Goal: Information Seeking & Learning: Learn about a topic

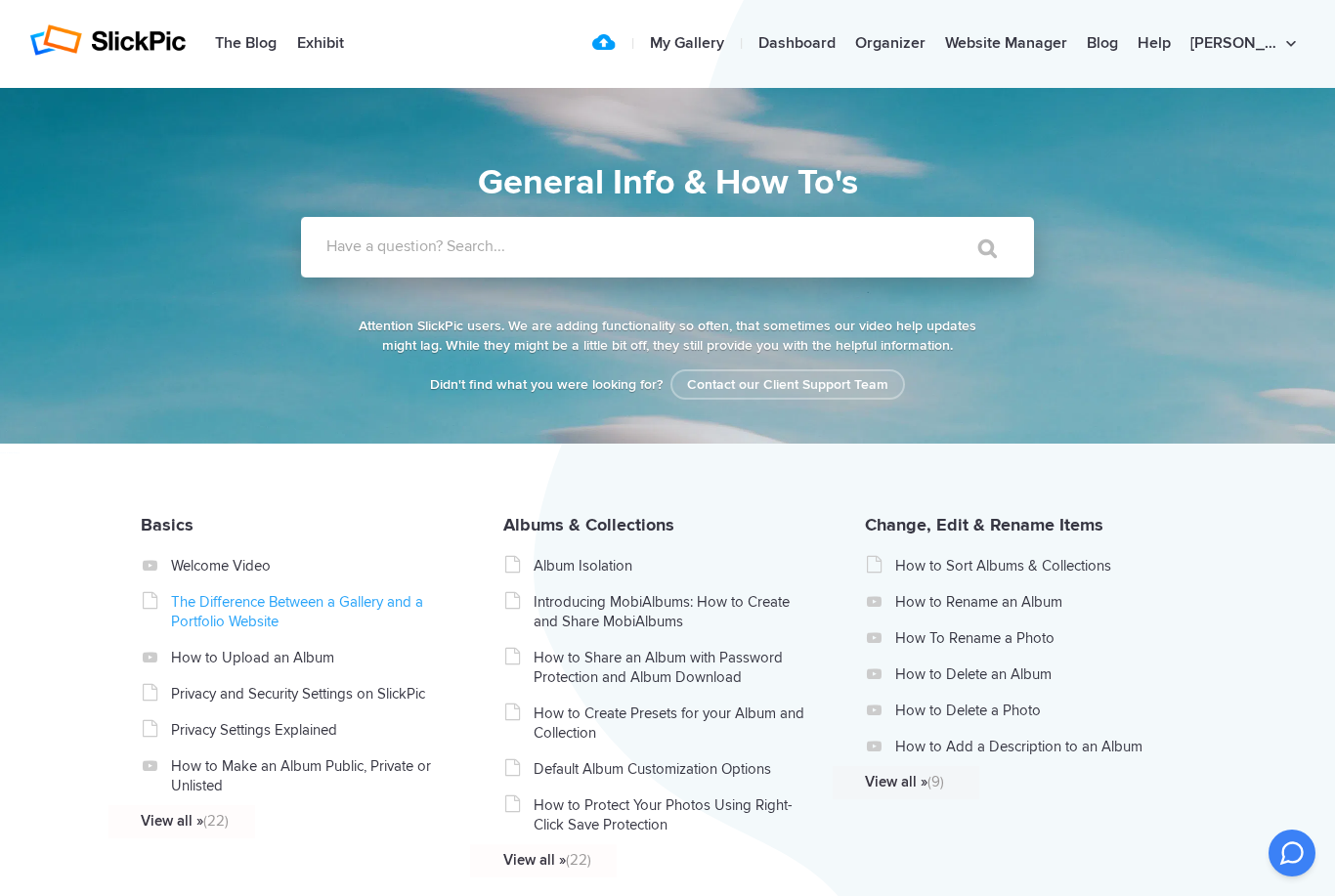
click at [211, 610] on link "The Difference Between a Gallery and a Portfolio Website" at bounding box center [309, 612] width 277 height 39
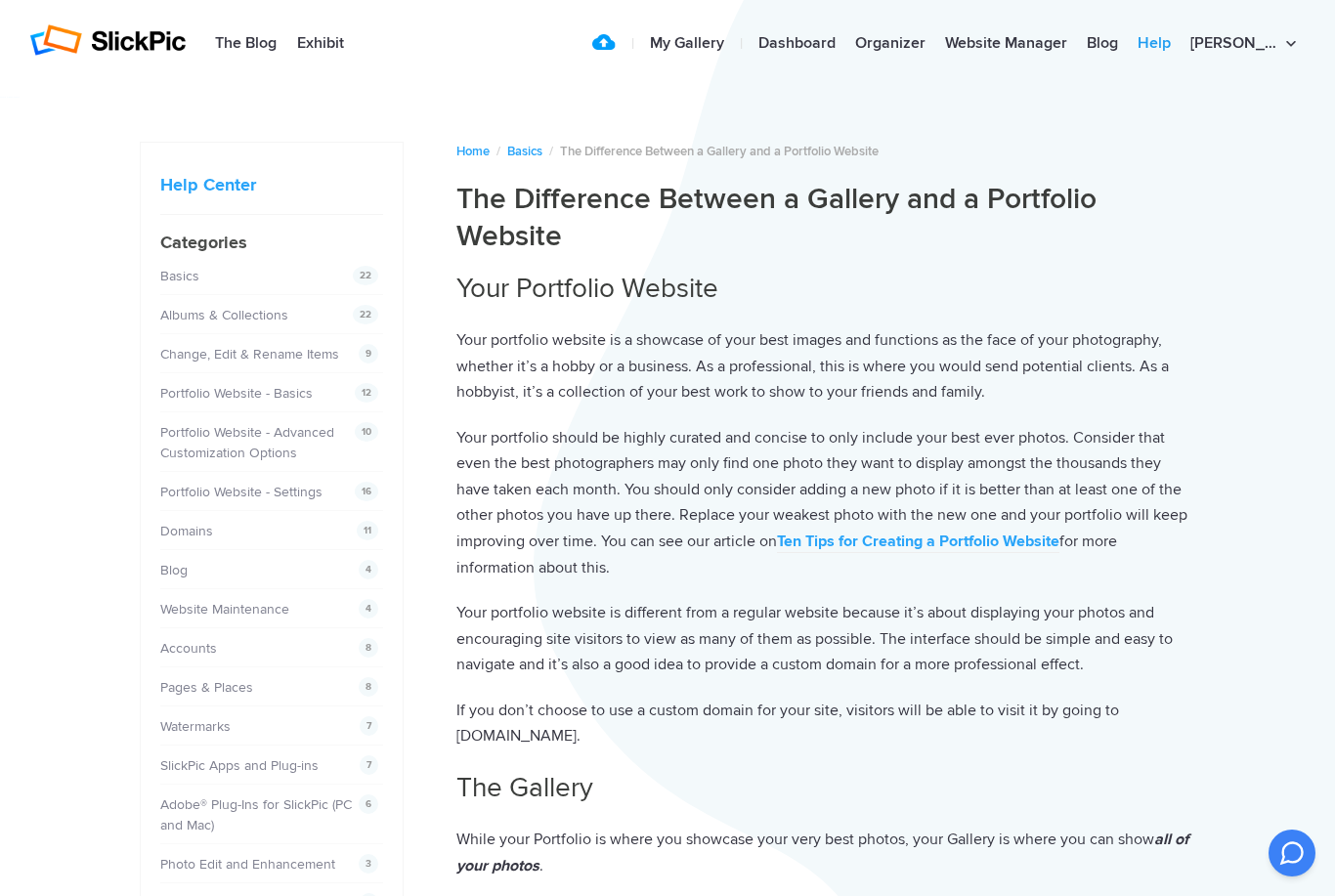
click at [1180, 48] on link "Help" at bounding box center [1155, 44] width 53 height 39
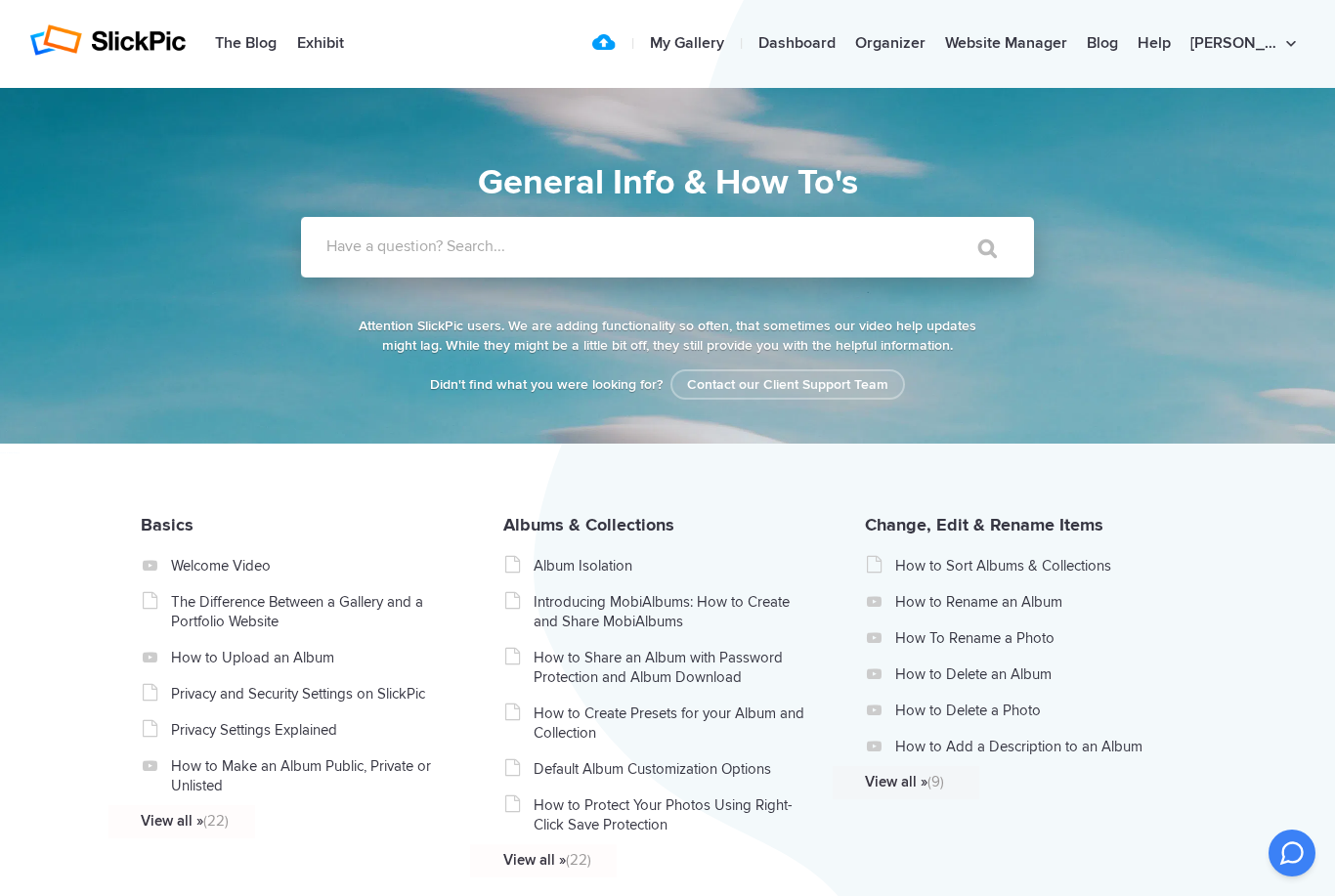
click at [747, 249] on label "Have a question? Search..." at bounding box center [693, 246] width 733 height 20
click at [747, 249] on input "Have a question? Search..." at bounding box center [627, 247] width 653 height 61
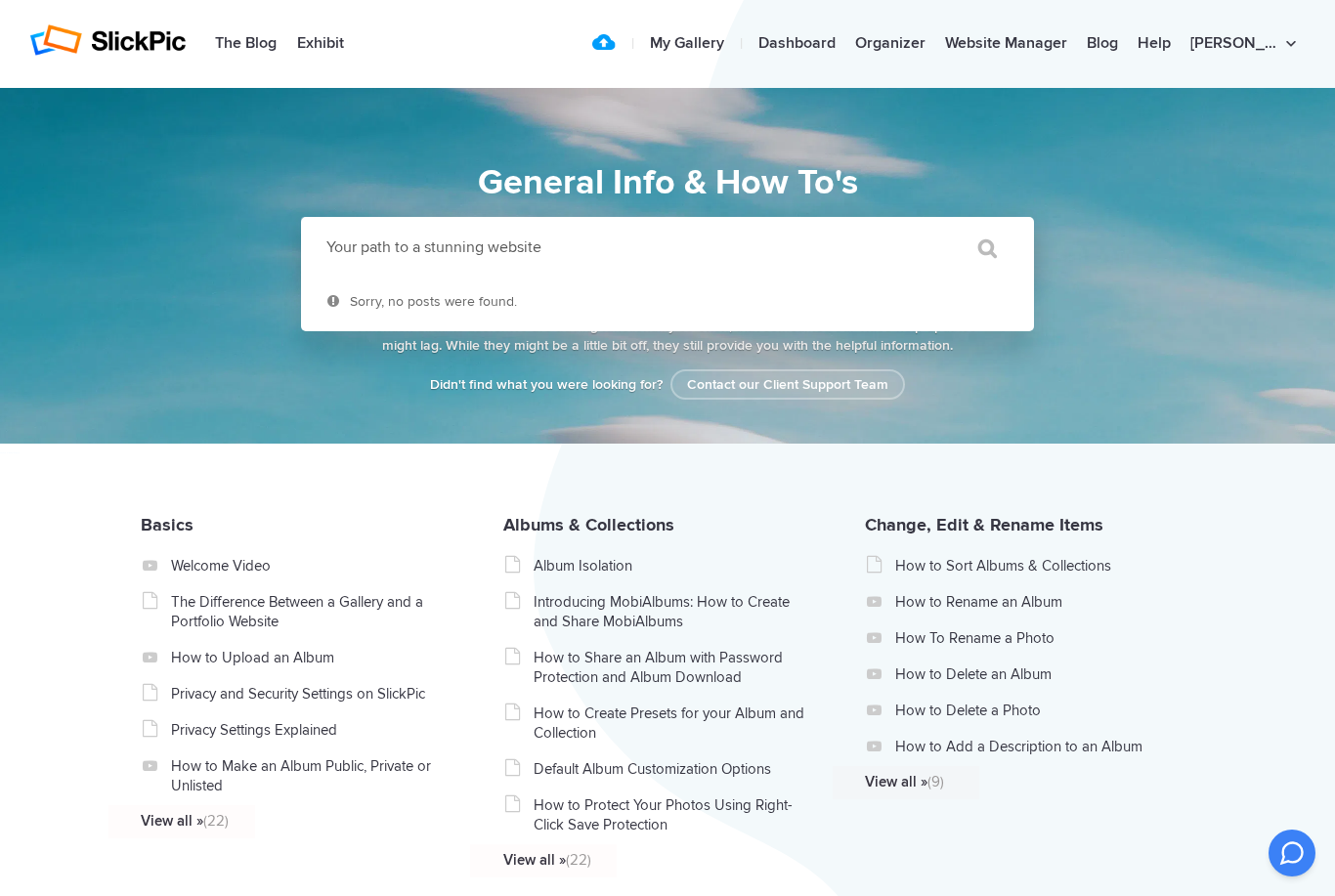
type input "Your path to a stunning website"
click at [979, 248] on input "" at bounding box center [978, 248] width 82 height 47
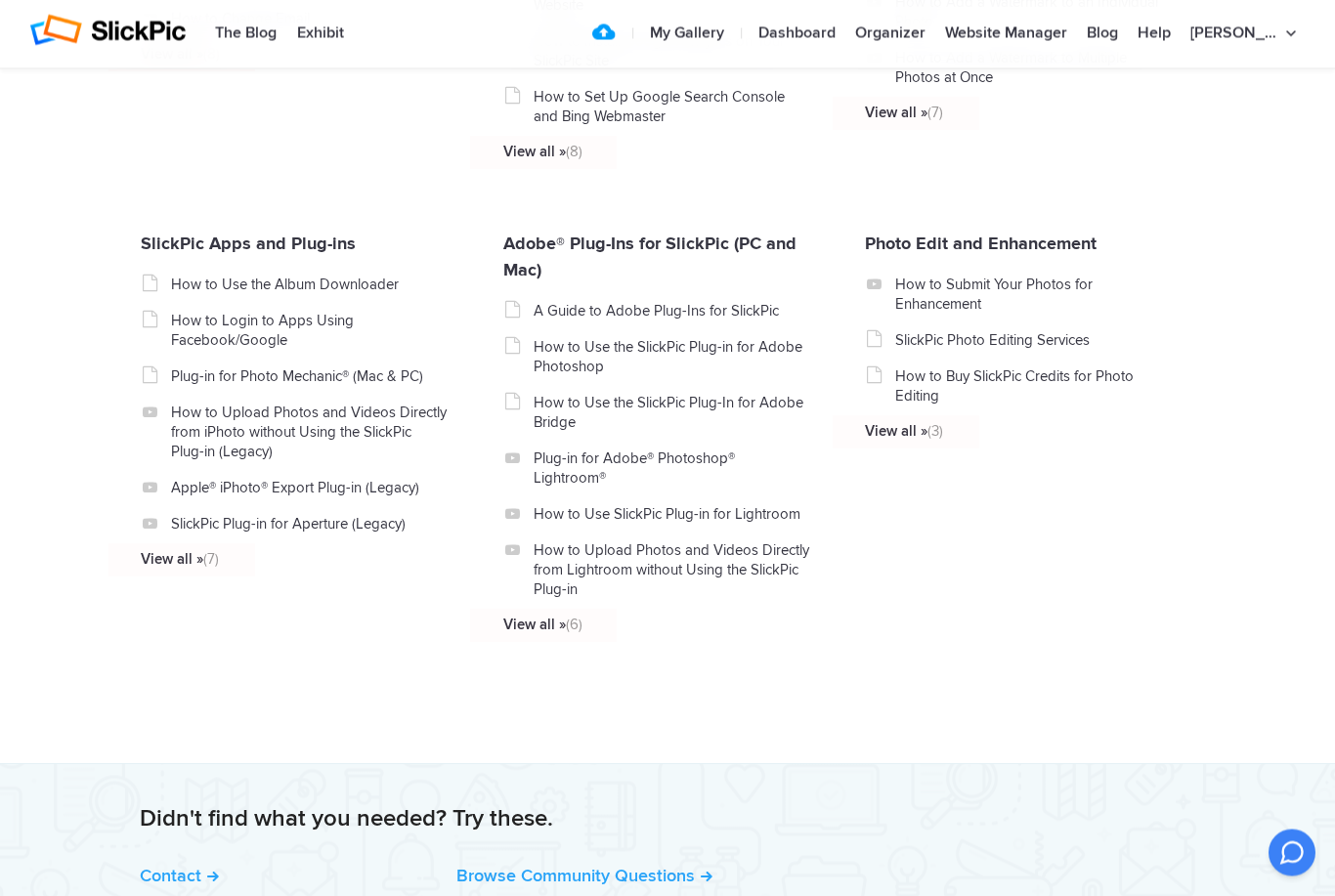
scroll to position [2030, 0]
click at [163, 254] on link "SlickPic Apps and Plug-ins" at bounding box center [248, 243] width 215 height 22
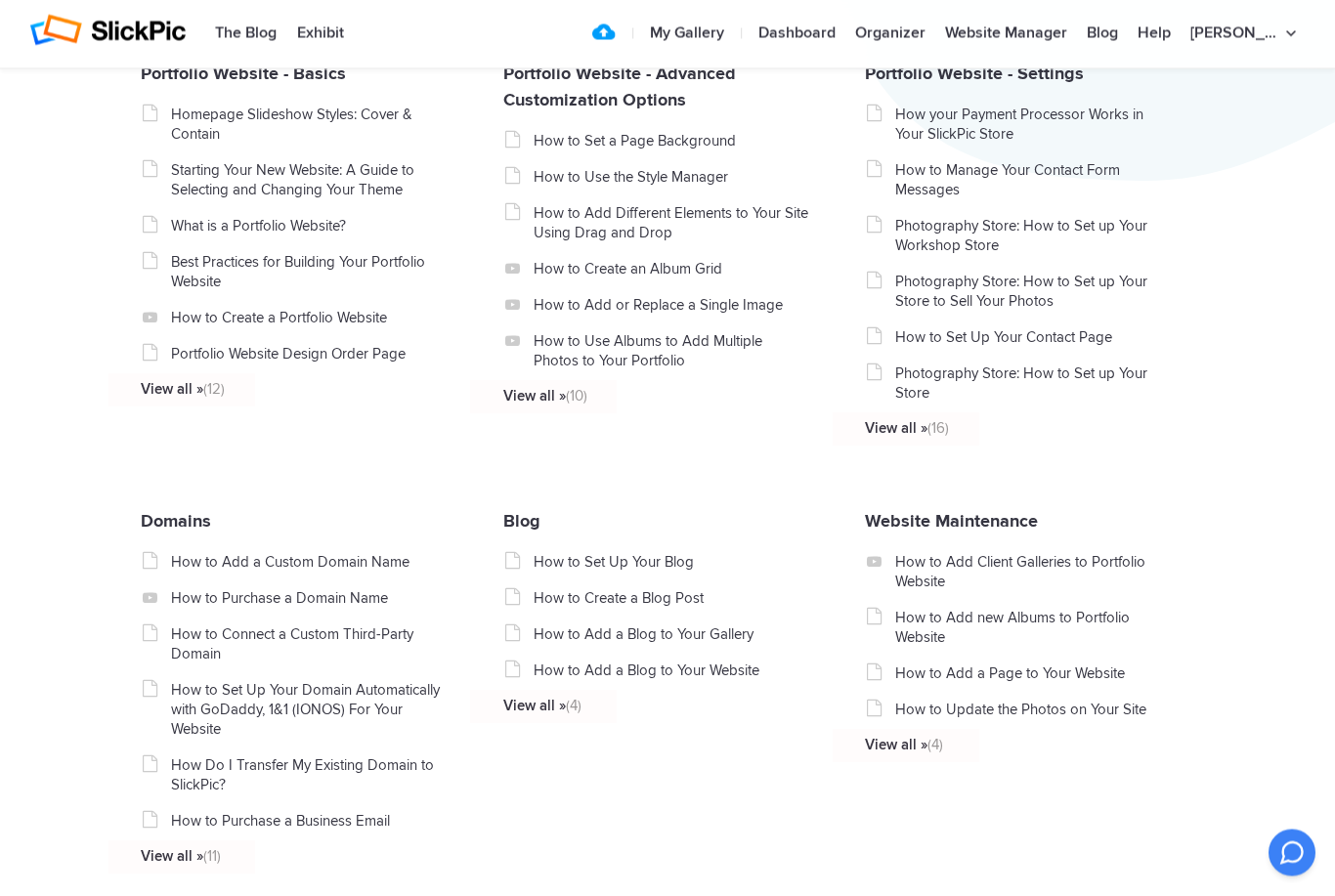
scroll to position [879, 0]
click at [1180, 37] on link "Help" at bounding box center [1155, 34] width 53 height 39
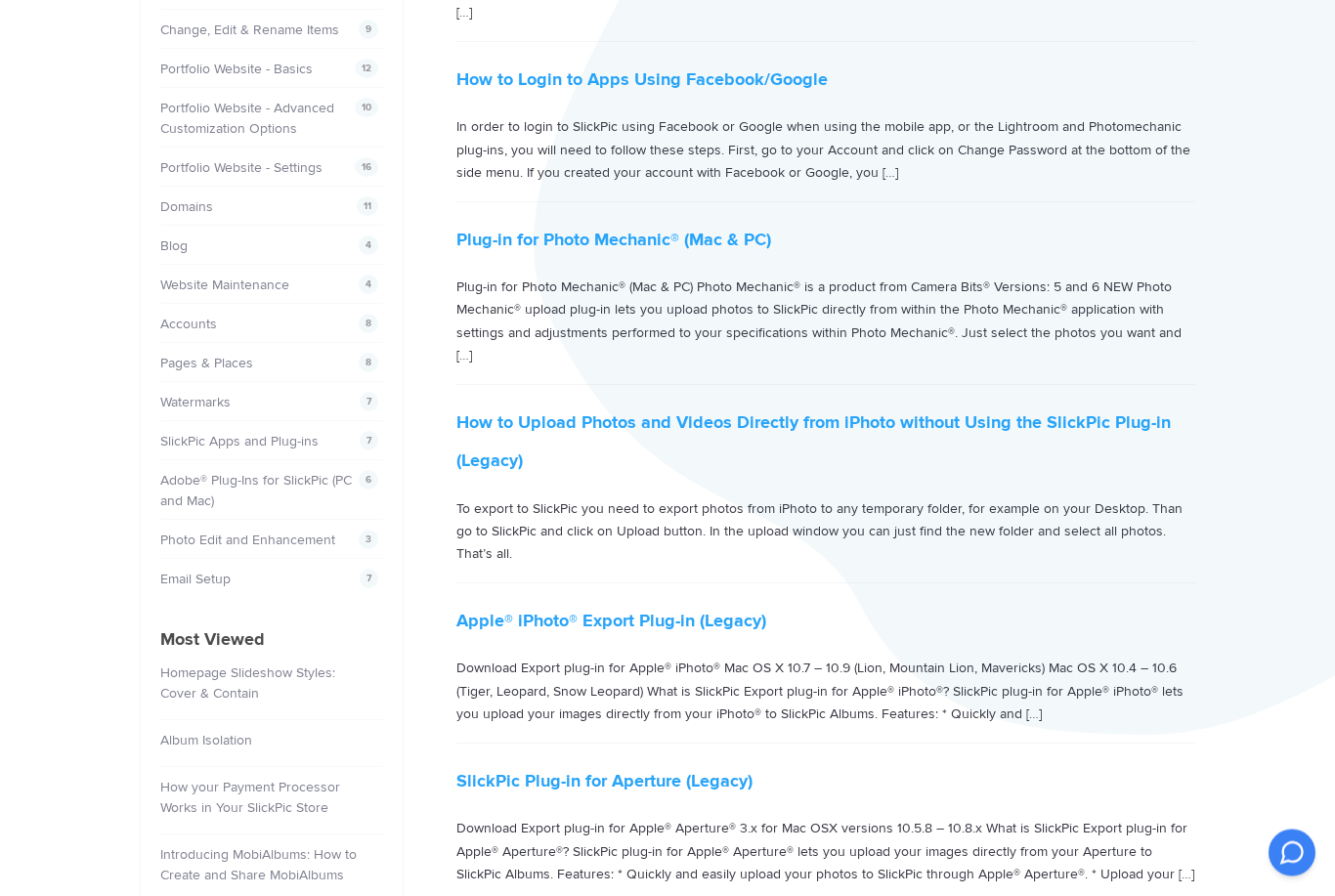
scroll to position [307, 0]
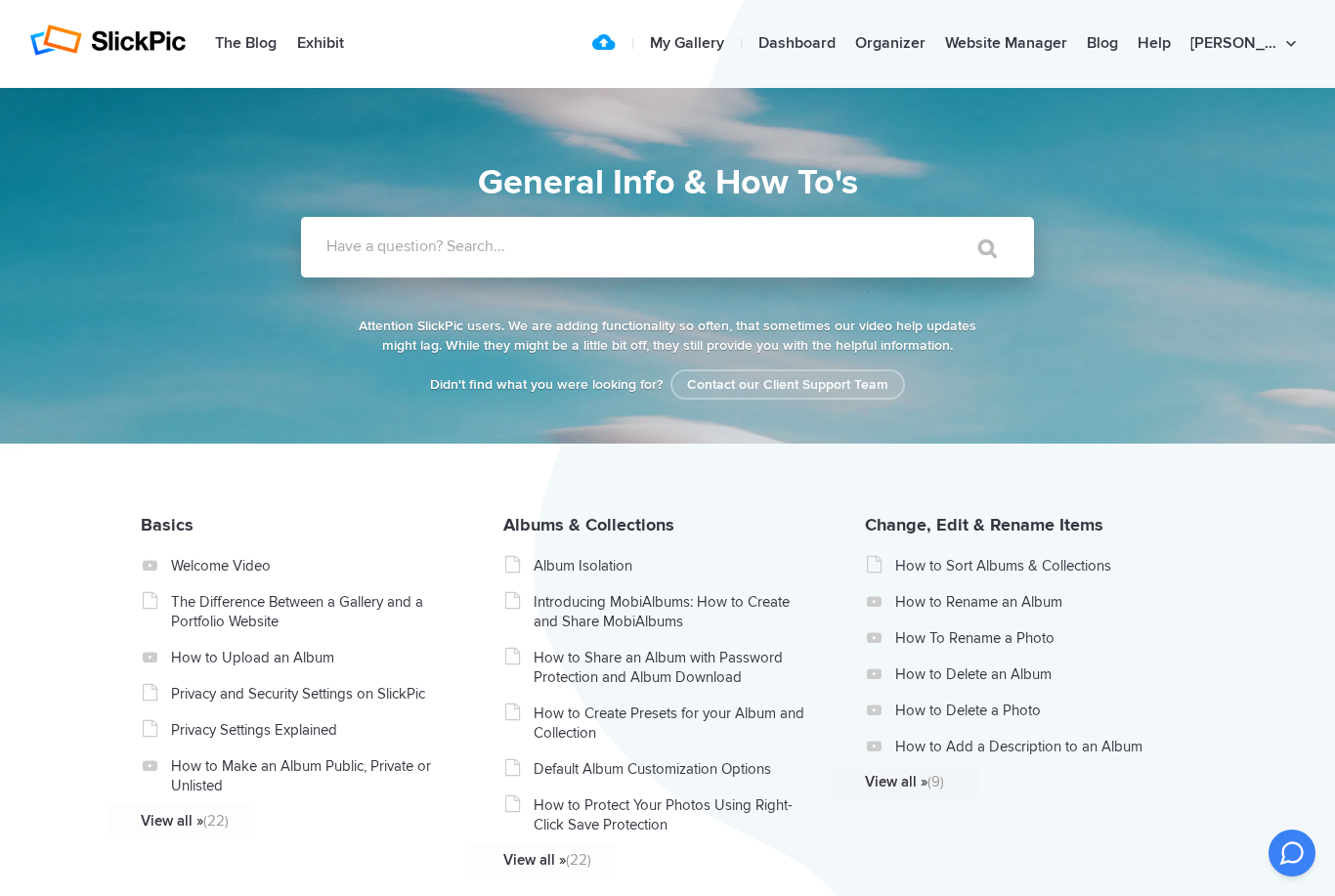
click at [611, 255] on label "Have a question? Search..." at bounding box center [693, 246] width 733 height 20
click at [611, 255] on input "Have a question? Search..." at bounding box center [627, 247] width 653 height 61
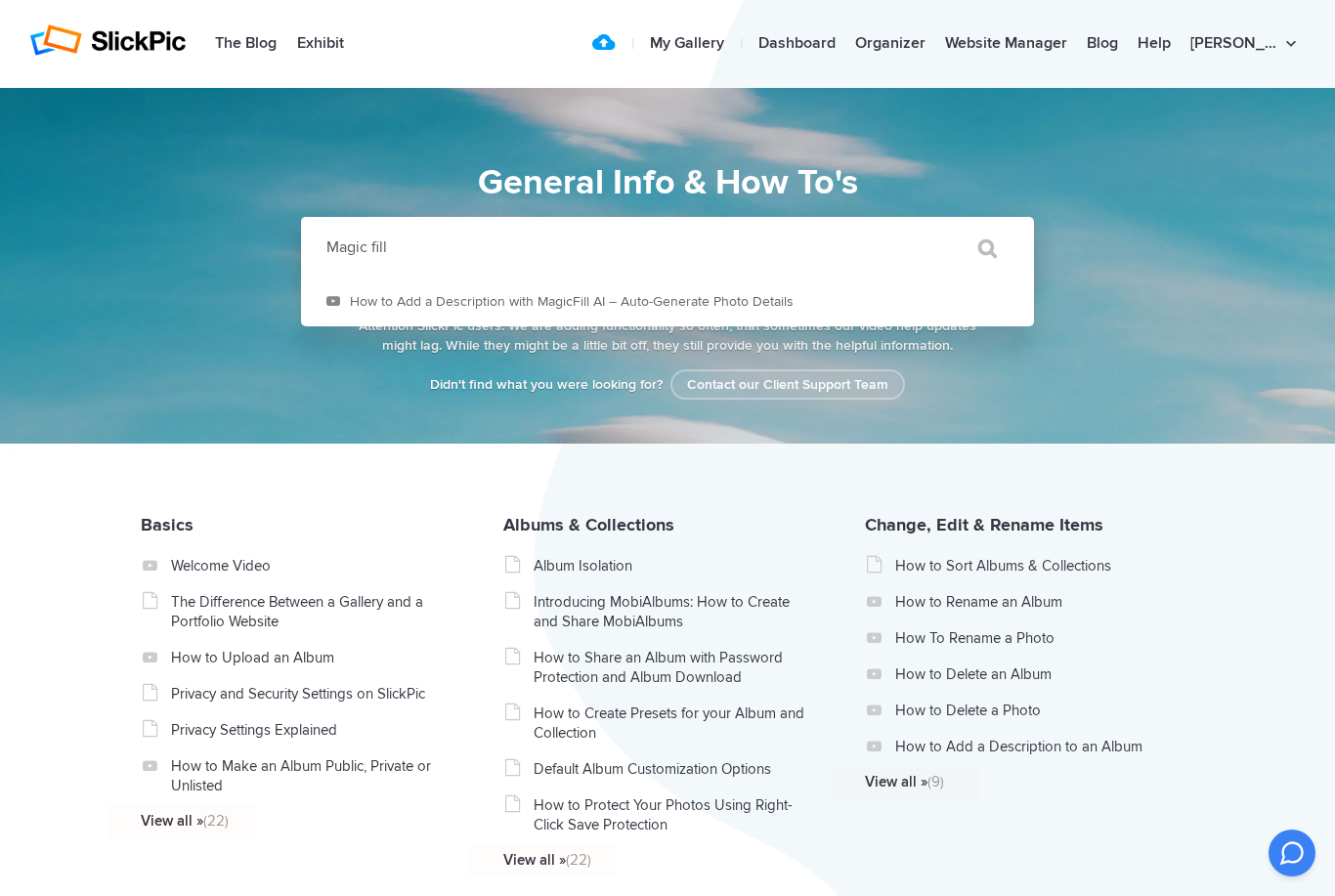
type input "Magic fill"
click at [979, 248] on input "" at bounding box center [978, 248] width 82 height 47
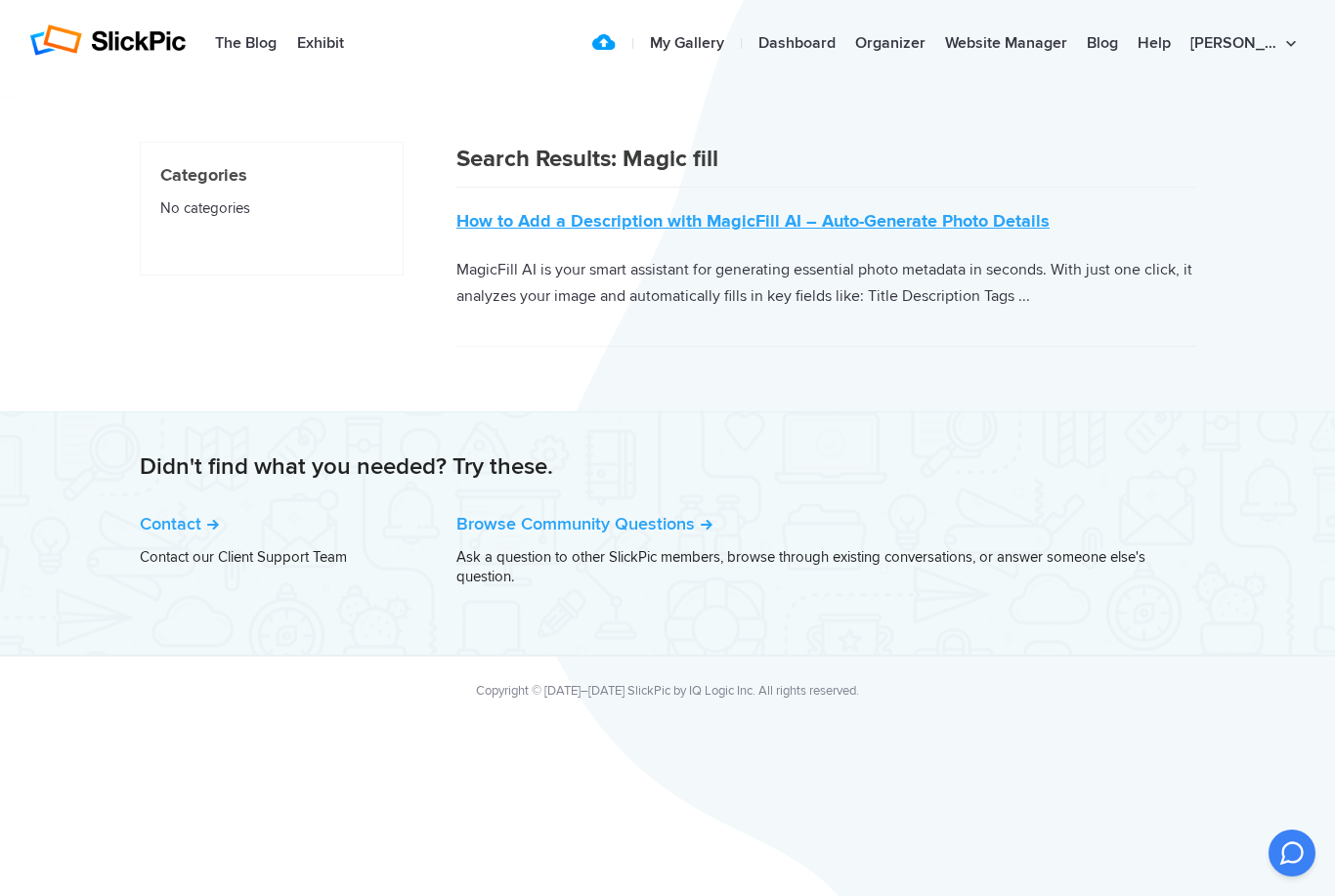
click at [1023, 222] on link "How to Add a Description with MagicFill AI – Auto-Generate Photo Details" at bounding box center [753, 221] width 594 height 22
click at [974, 224] on link "How to Add a Description with MagicFill AI – Auto-Generate Photo Details" at bounding box center [753, 221] width 594 height 22
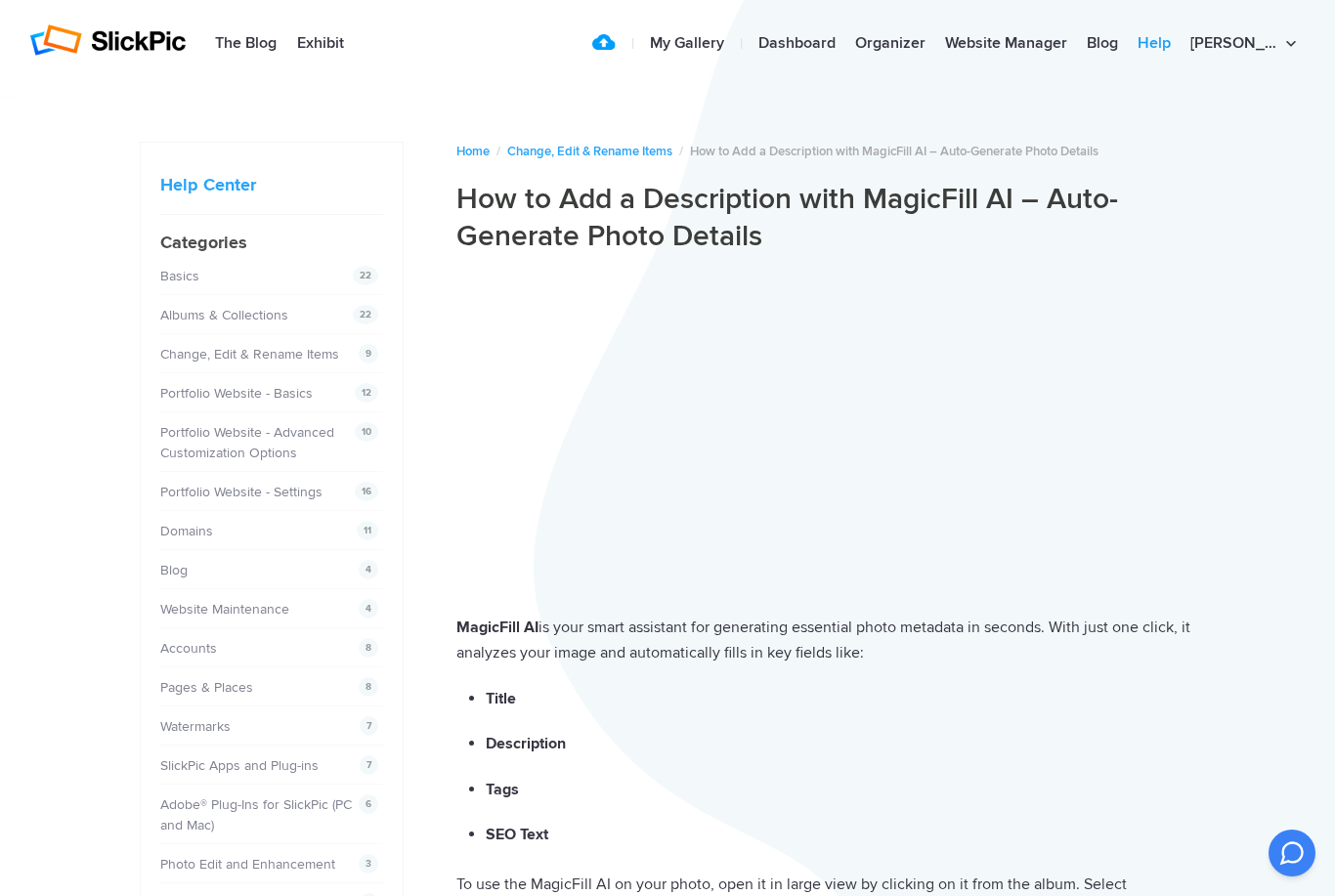
click at [1180, 42] on link "Help" at bounding box center [1155, 44] width 53 height 39
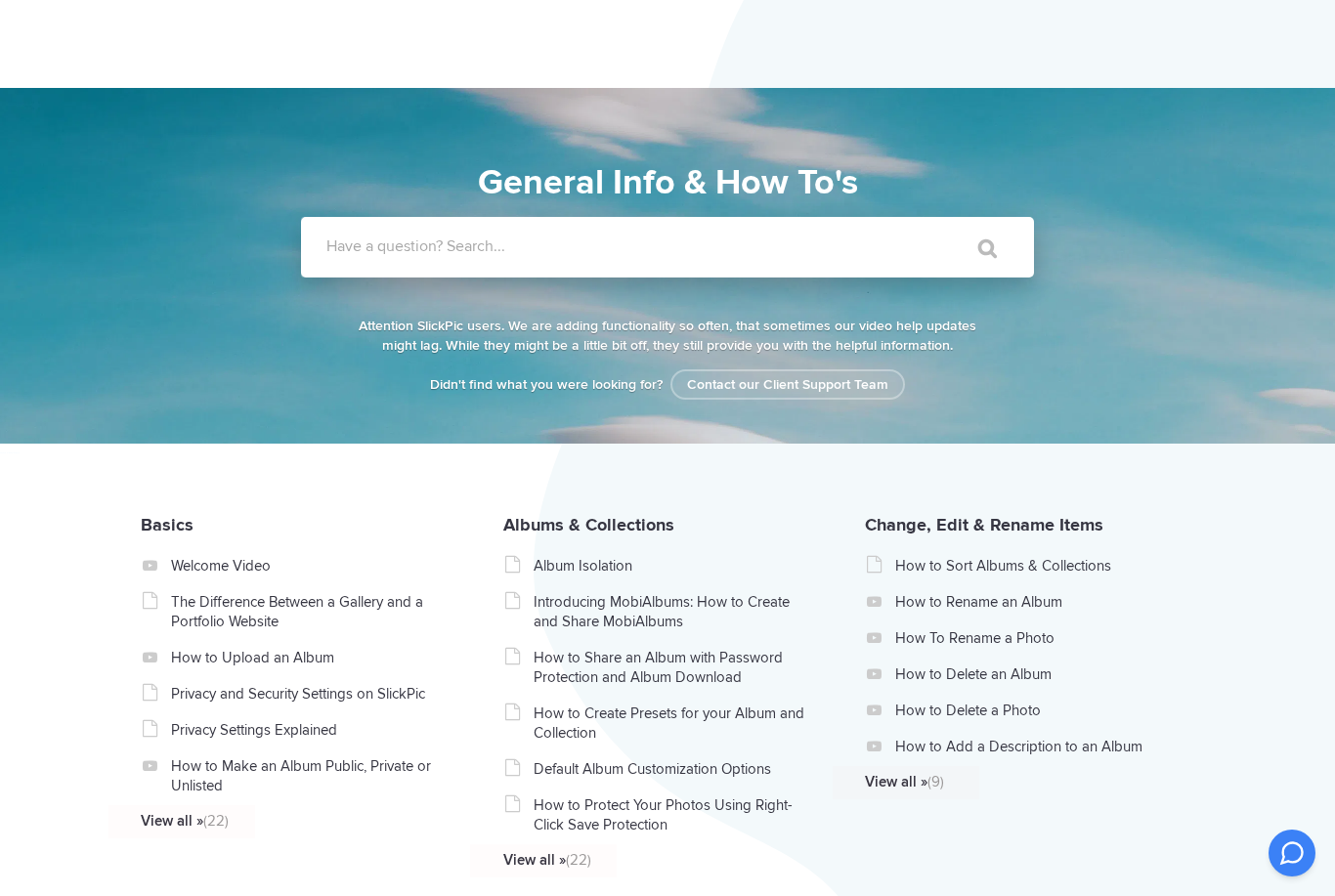
click at [640, 242] on label "Have a question? Search..." at bounding box center [693, 246] width 733 height 20
click at [640, 242] on input "Have a question? Search..." at bounding box center [627, 247] width 653 height 61
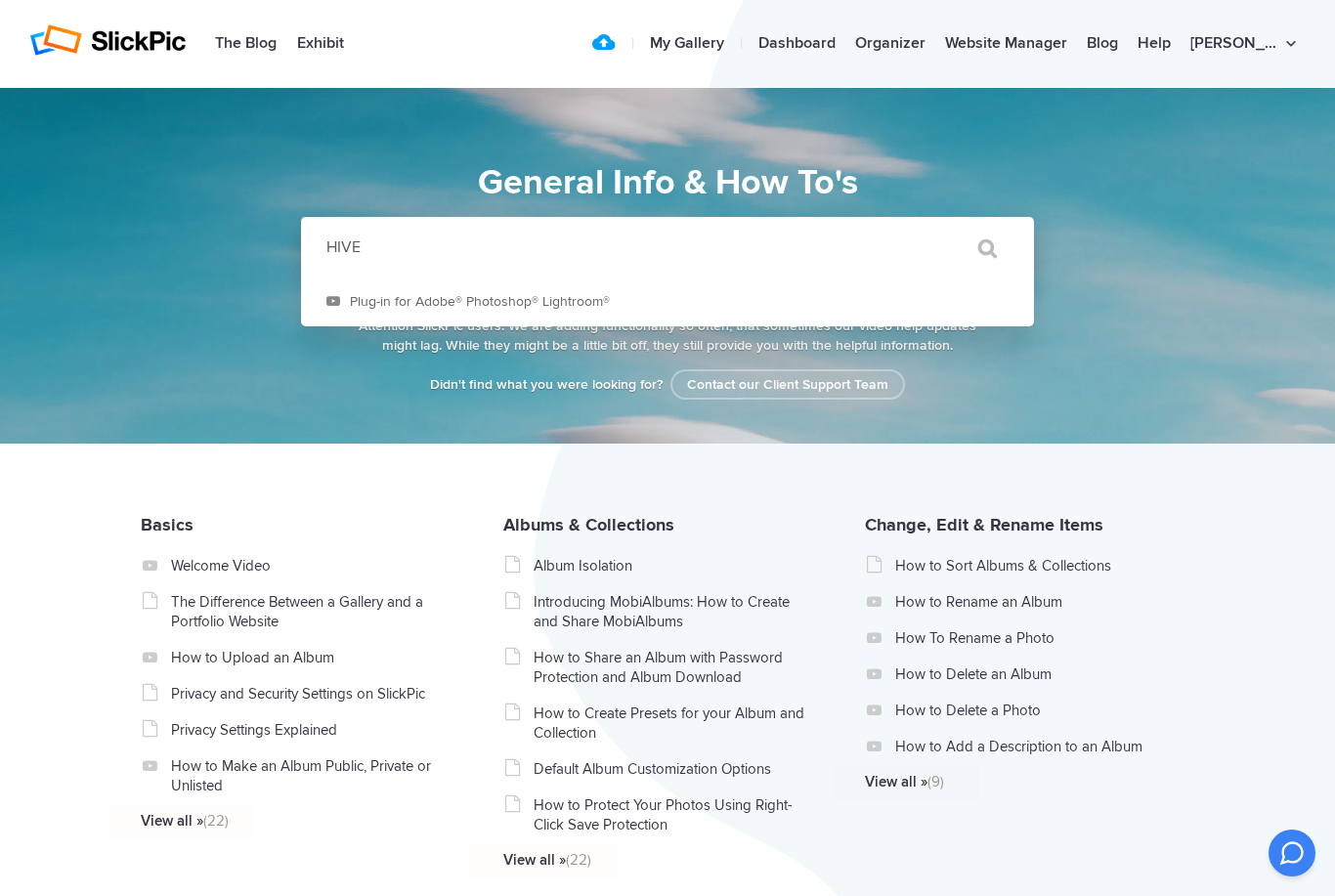
type input "HIVE"
click at [979, 248] on input "" at bounding box center [978, 248] width 82 height 47
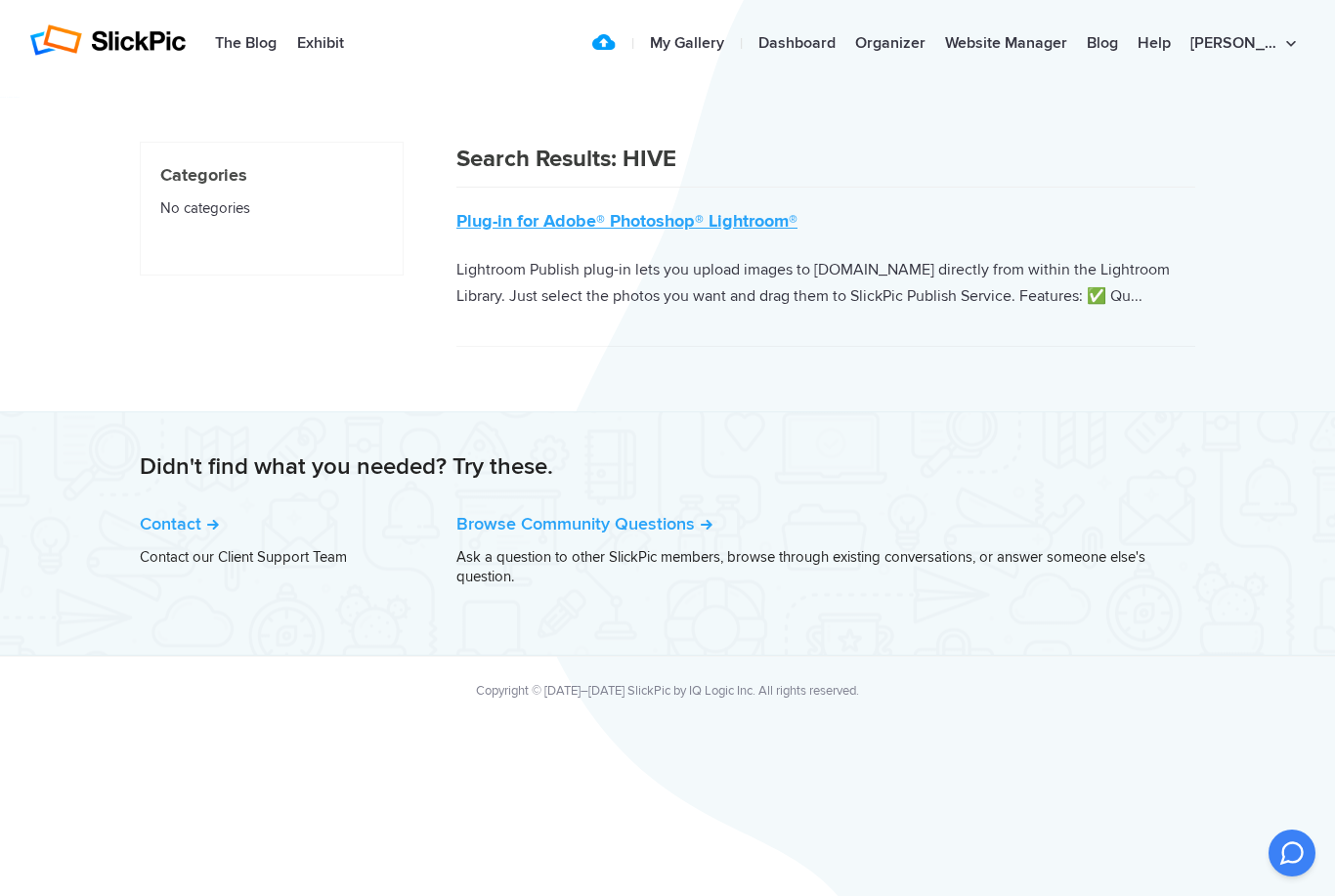
click at [699, 221] on link "Plug-in for Adobe® Photoshop® Lightroom®" at bounding box center [627, 221] width 341 height 22
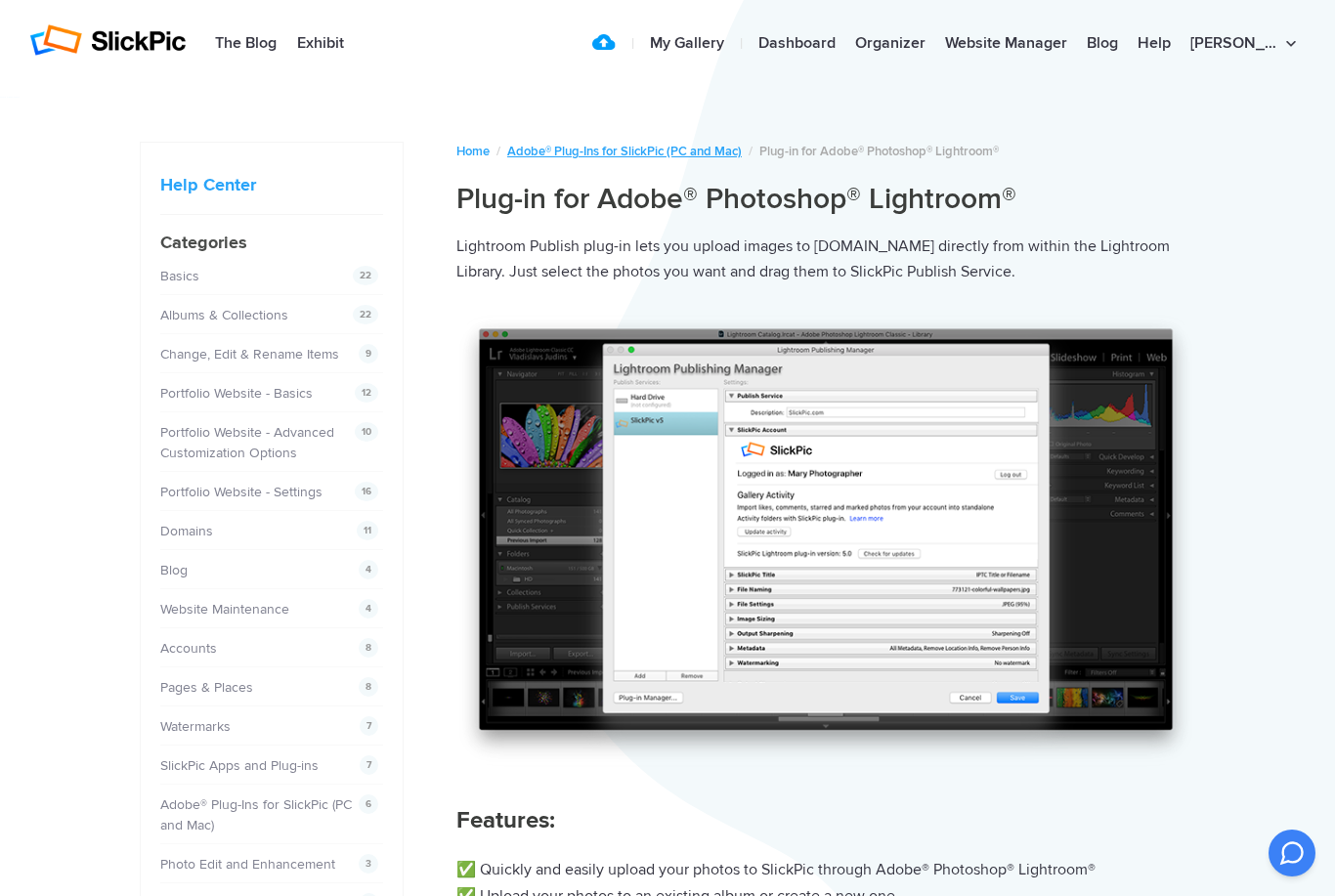
click at [702, 154] on link "Adobe® Plug-Ins for SlickPic (PC and Mac)" at bounding box center [624, 152] width 234 height 16
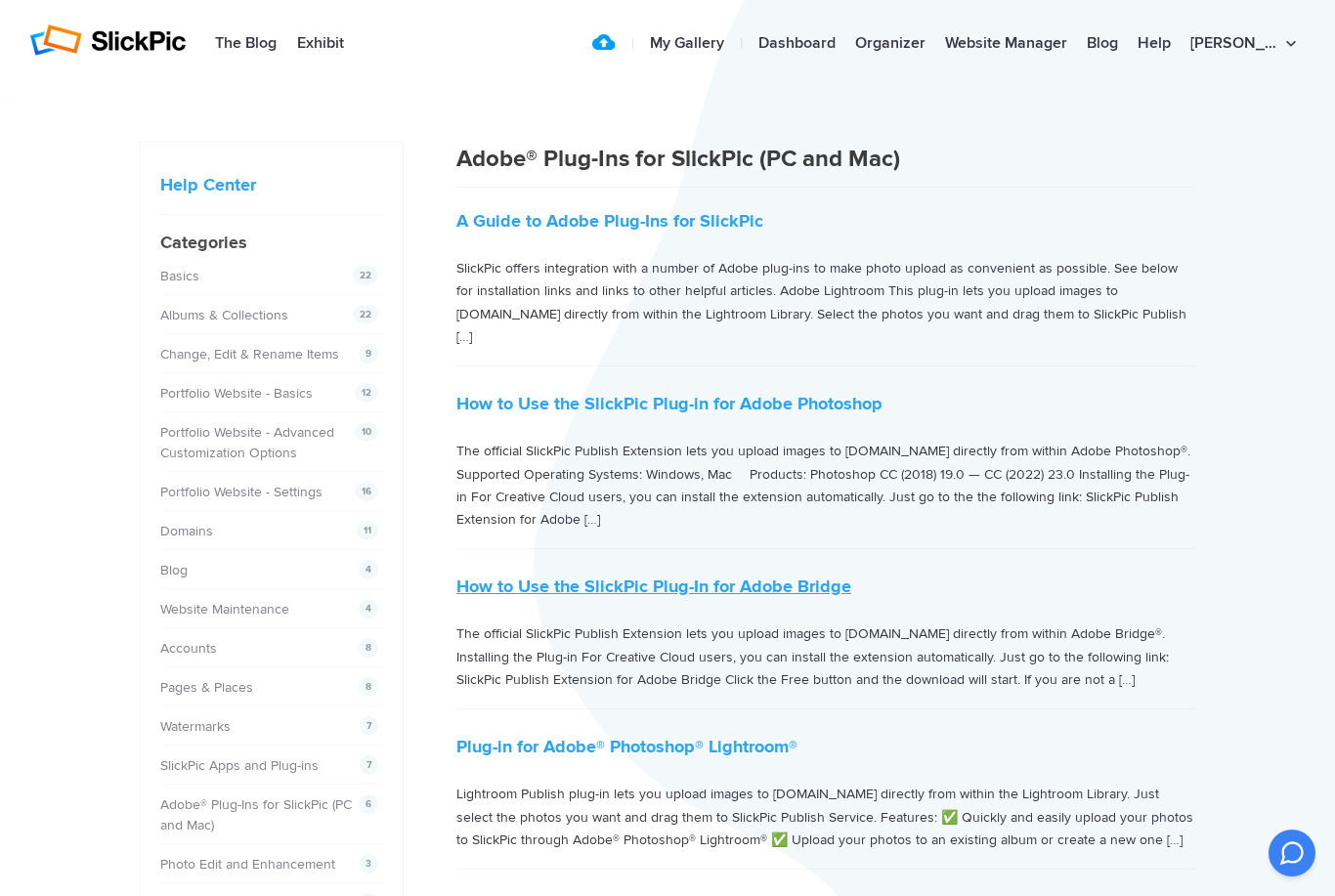
click at [777, 576] on link "How to Use the SlickPic Plug-In for Adobe Bridge" at bounding box center [654, 587] width 395 height 22
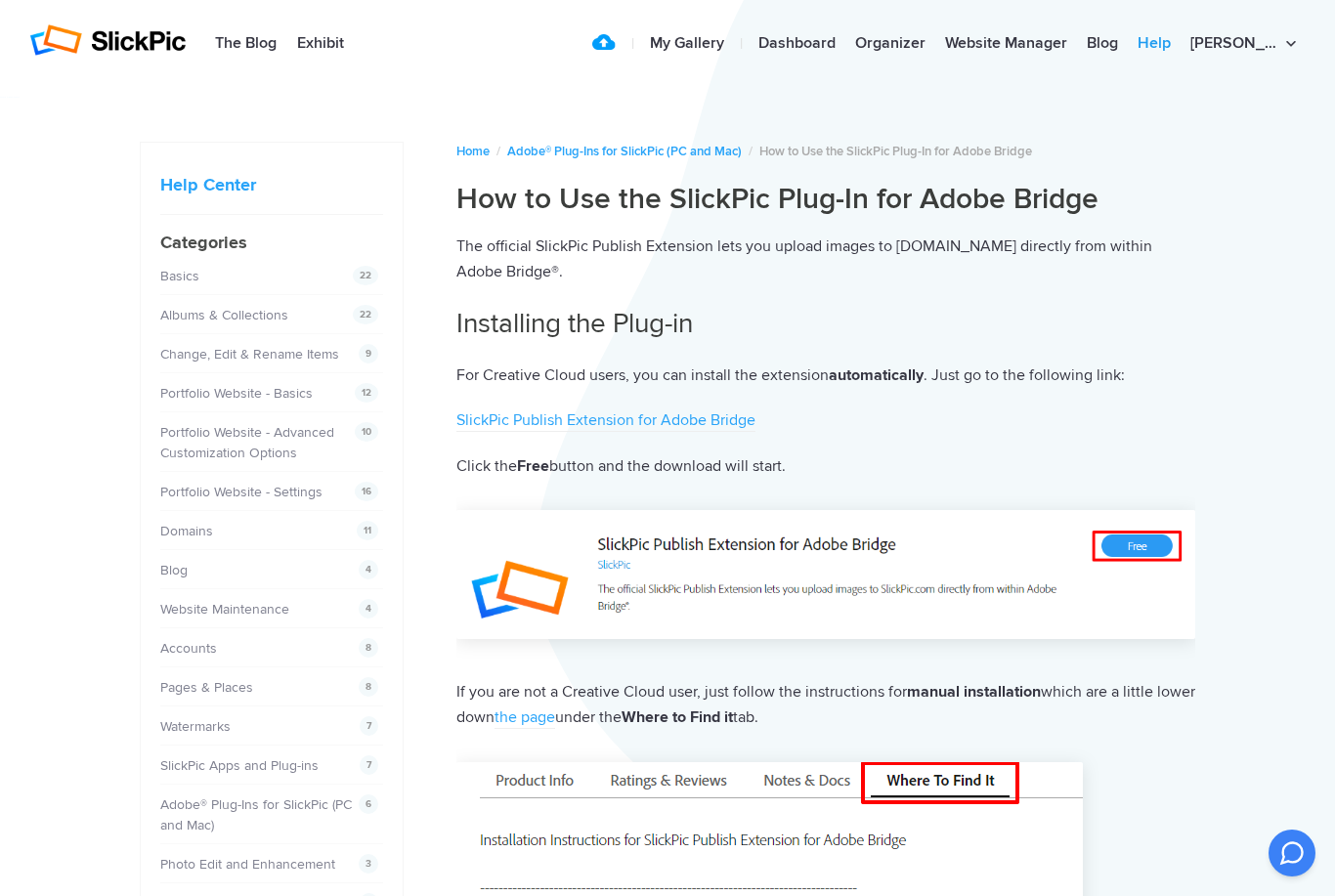
click at [1180, 35] on link "Help" at bounding box center [1155, 44] width 53 height 39
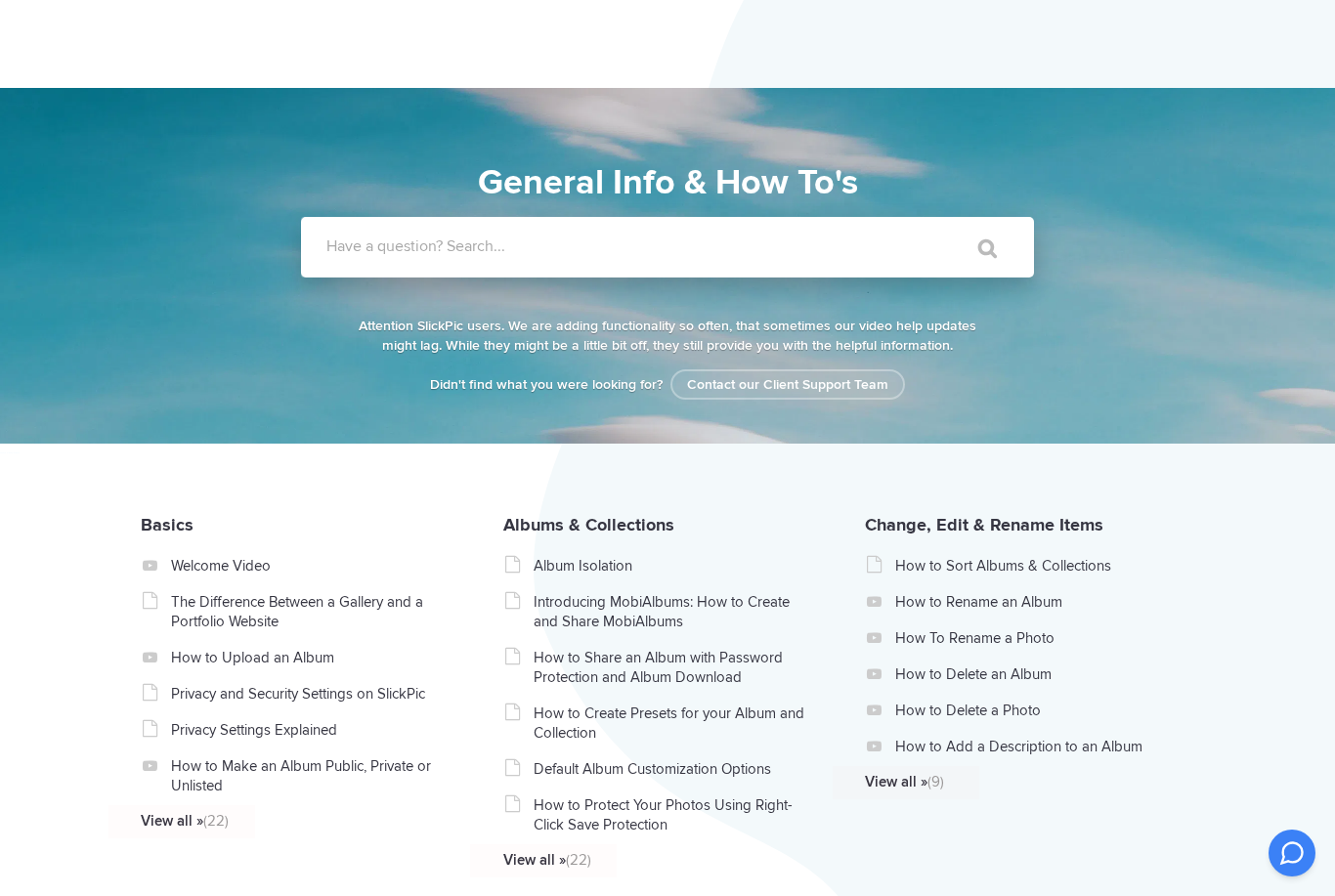
click at [795, 245] on label "Have a question? Search..." at bounding box center [693, 246] width 733 height 20
click at [795, 245] on input "Have a question? Search..." at bounding box center [627, 247] width 653 height 61
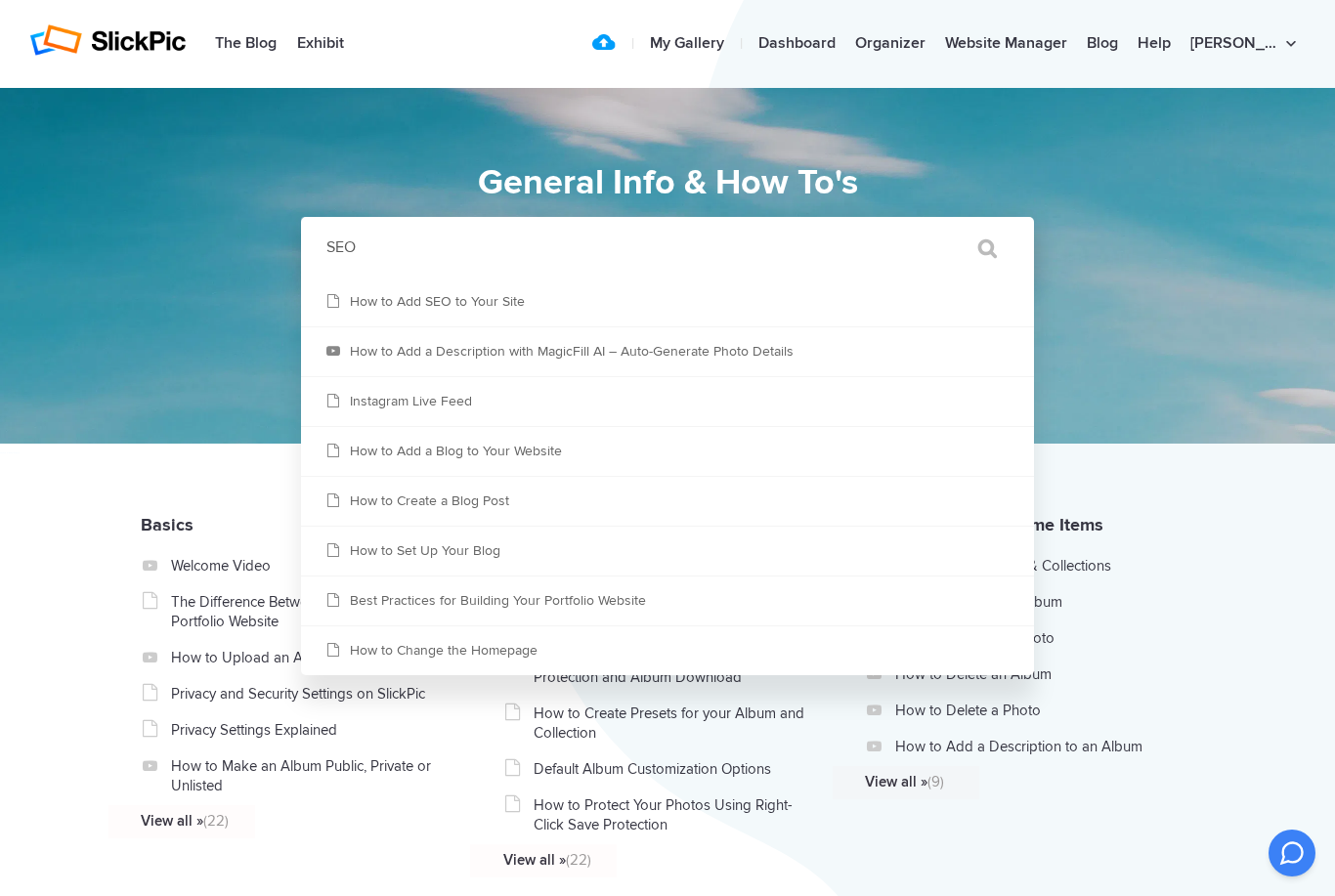
type input "SEO"
click at [979, 248] on input "" at bounding box center [978, 248] width 82 height 47
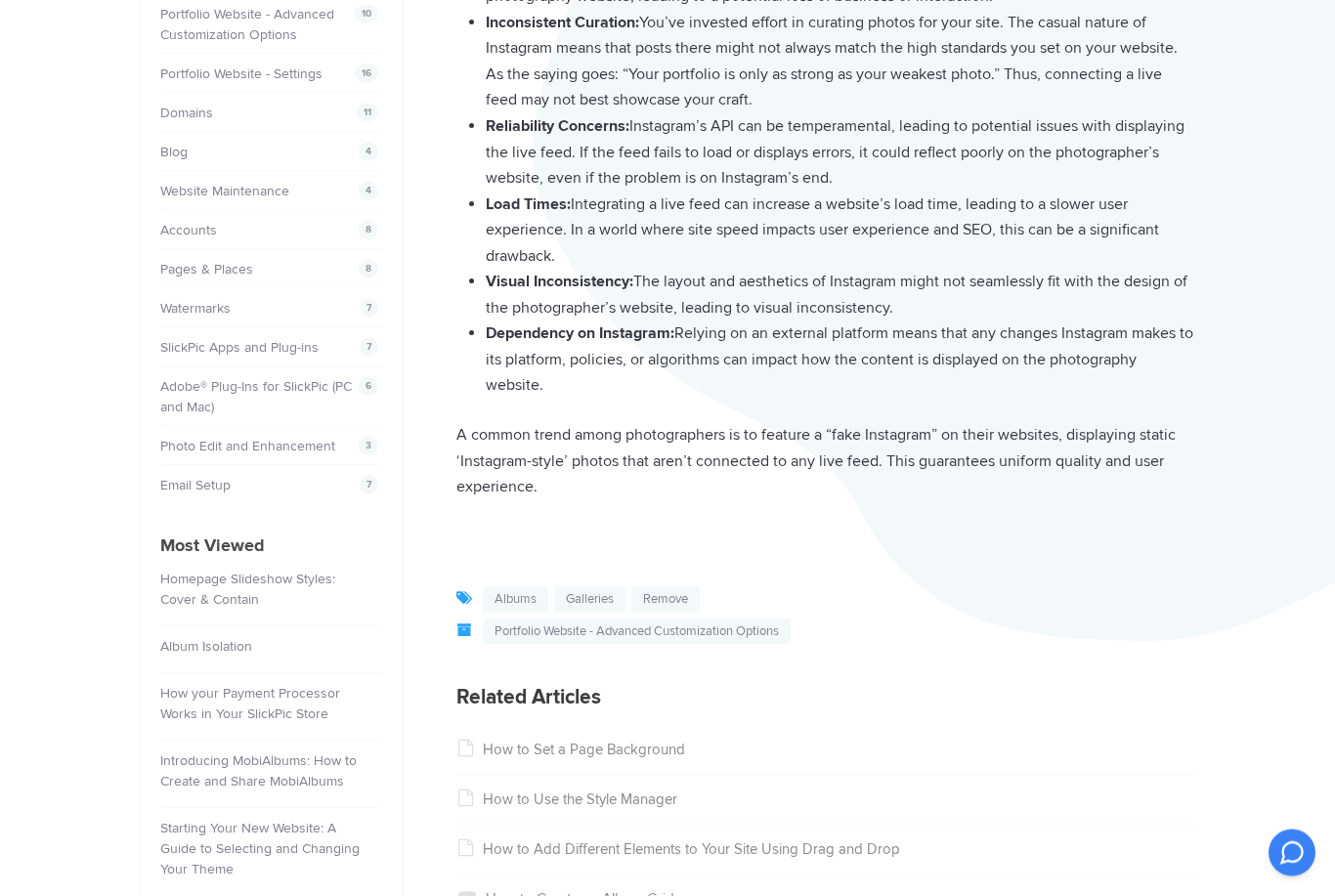
scroll to position [419, 0]
click at [1198, 602] on div "Help Center [PERSON_NAME] Photographie Home / Portfolio Website - Advanced Cust…" at bounding box center [668, 487] width 1335 height 1638
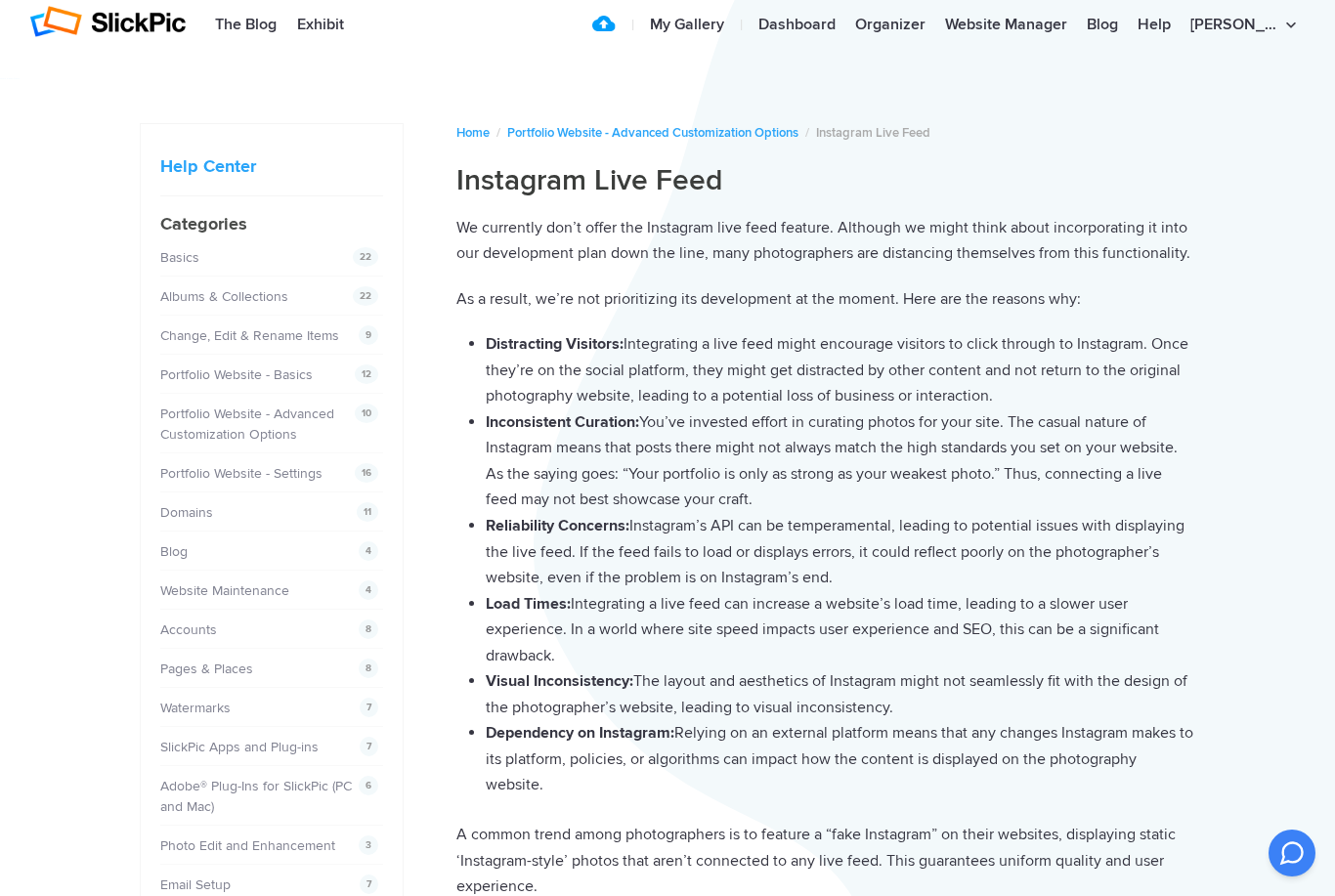
scroll to position [0, 0]
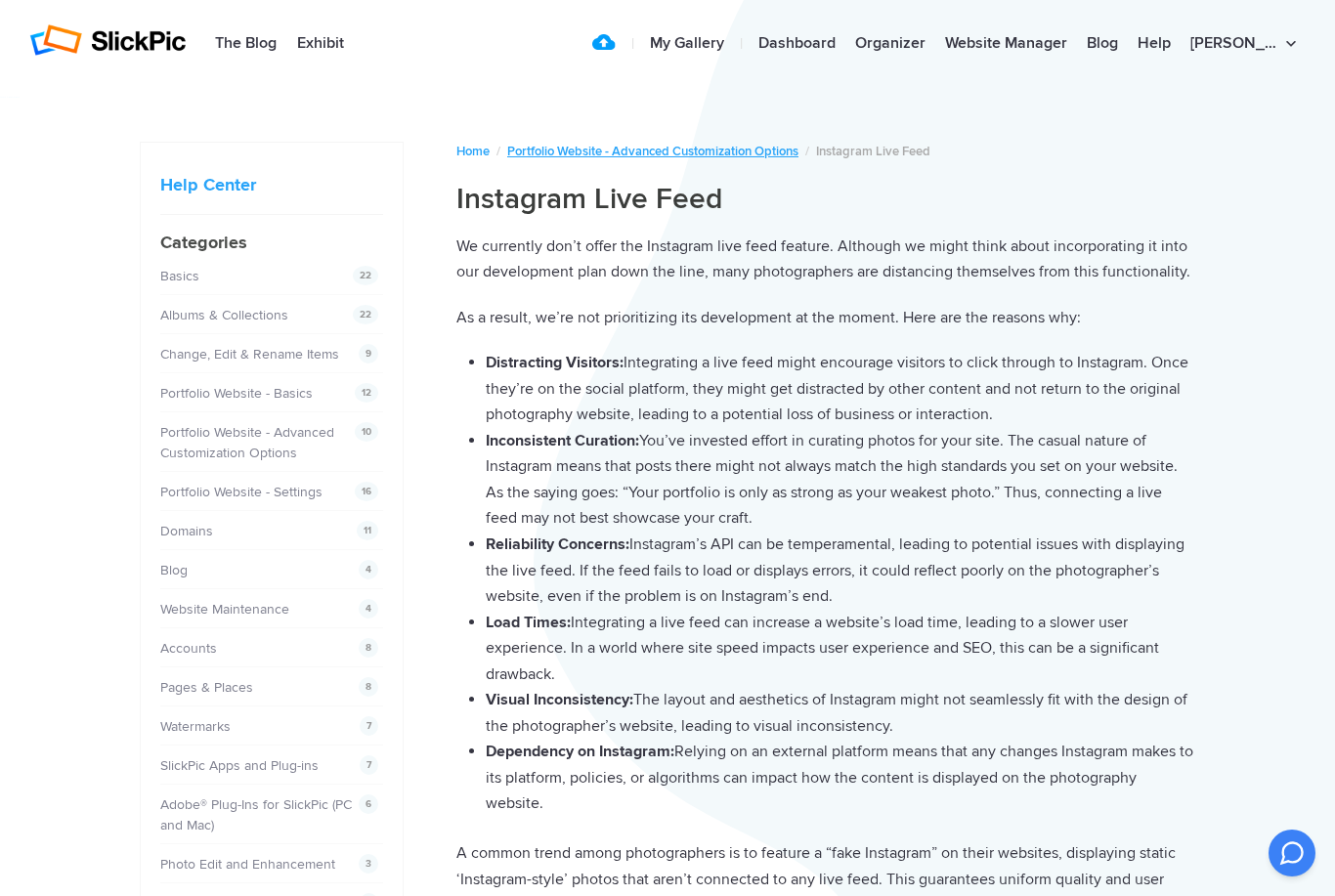
click at [745, 152] on link "Portfolio Website - Advanced Customization Options" at bounding box center [653, 152] width 291 height 16
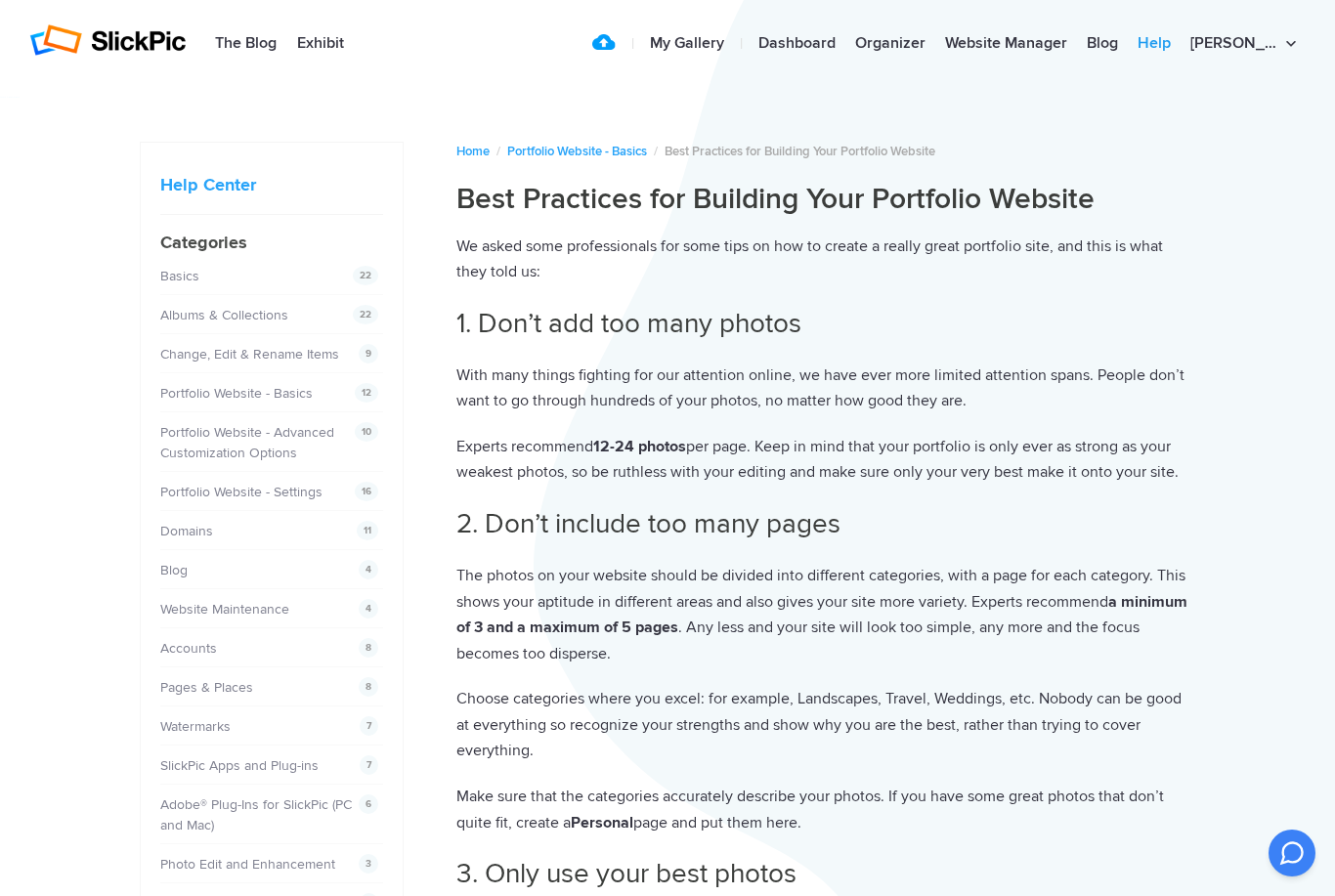
click at [1180, 46] on link "Help" at bounding box center [1155, 44] width 53 height 39
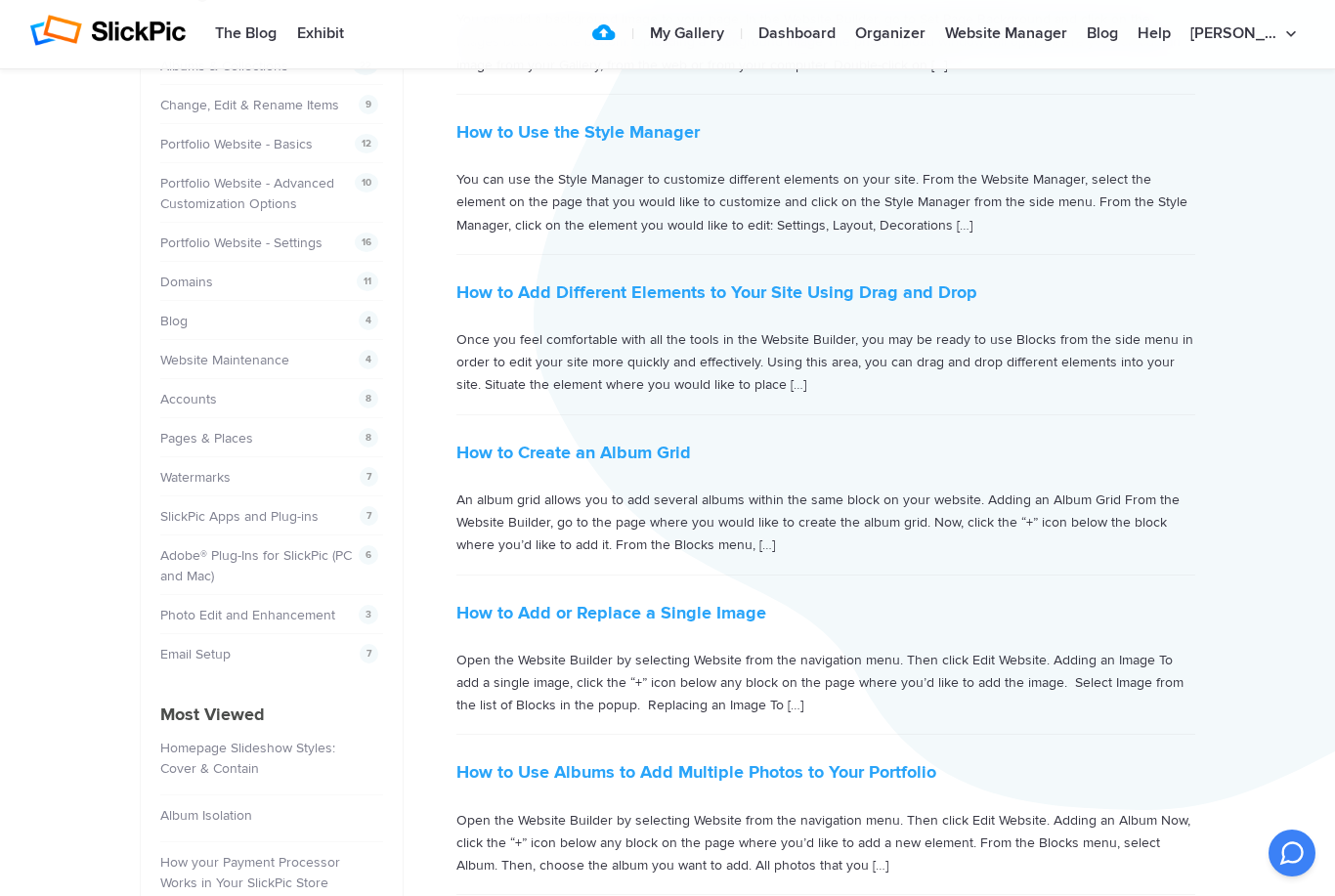
scroll to position [248, 0]
click at [190, 509] on link "SlickPic Apps and Plug-ins" at bounding box center [242, 517] width 159 height 17
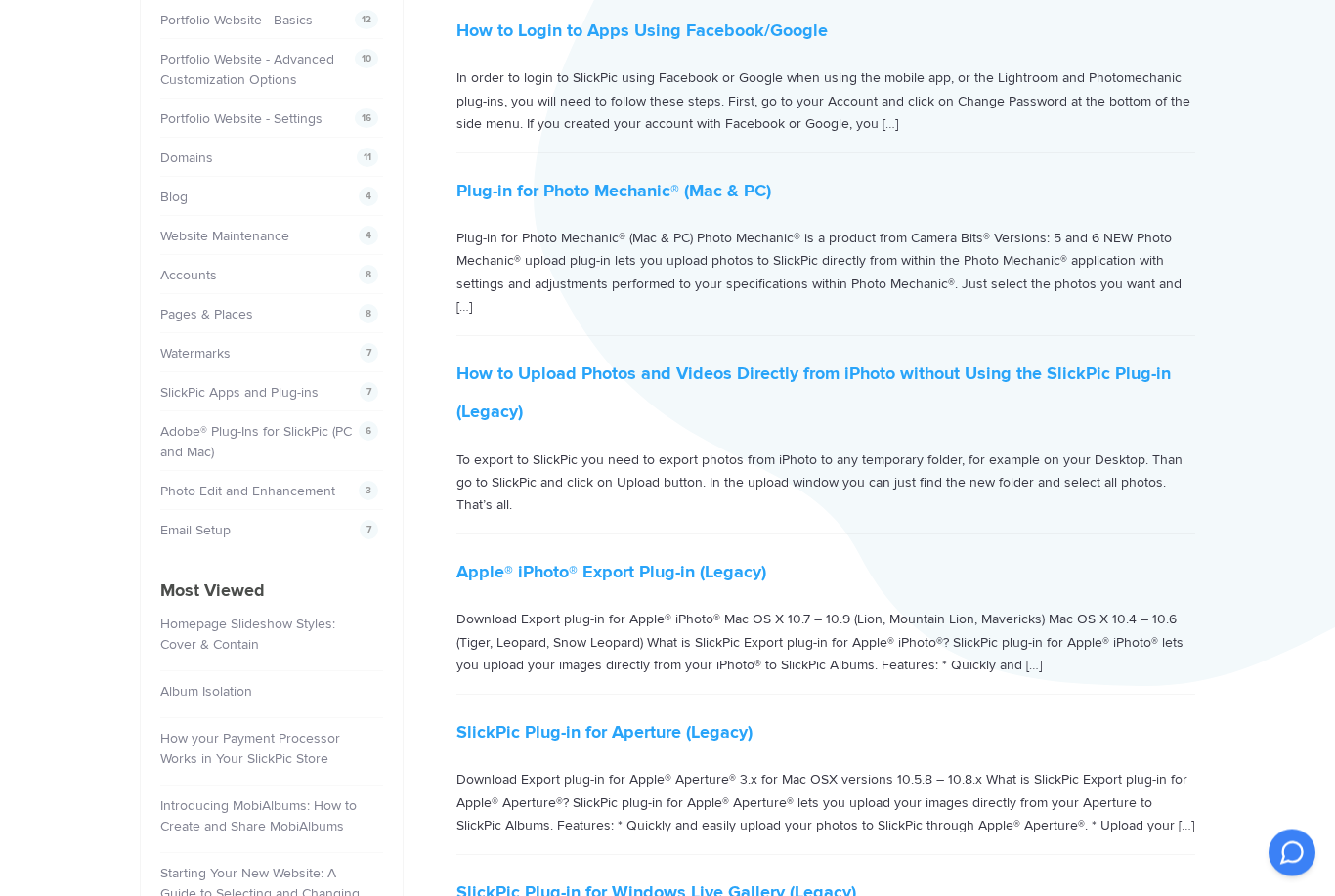
scroll to position [374, 0]
click at [9, 594] on div "Help Center Oriane Baldassarre Photographie SlickPic Apps and Plug-ins How to U…" at bounding box center [668, 564] width 1335 height 1701
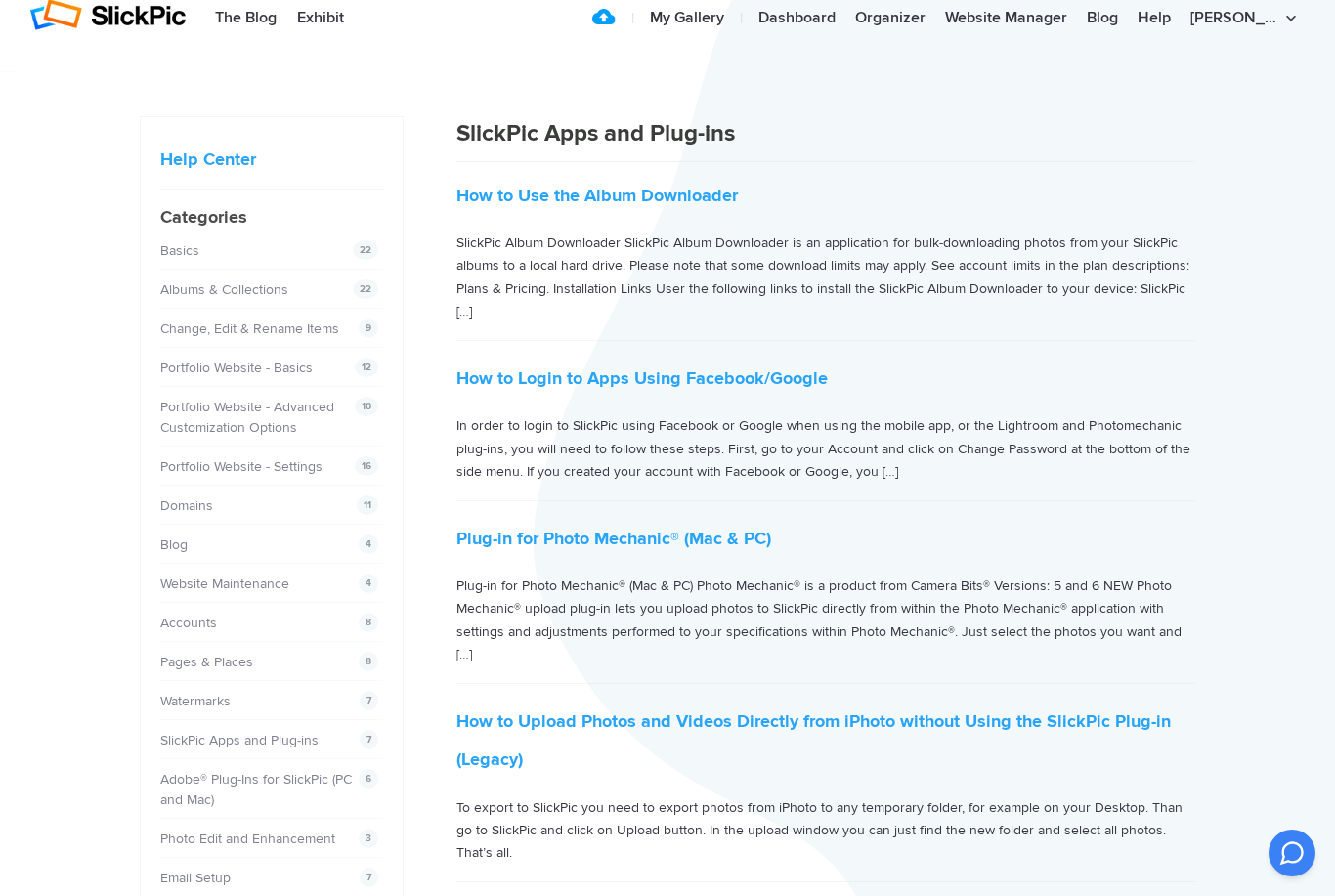
scroll to position [24, 0]
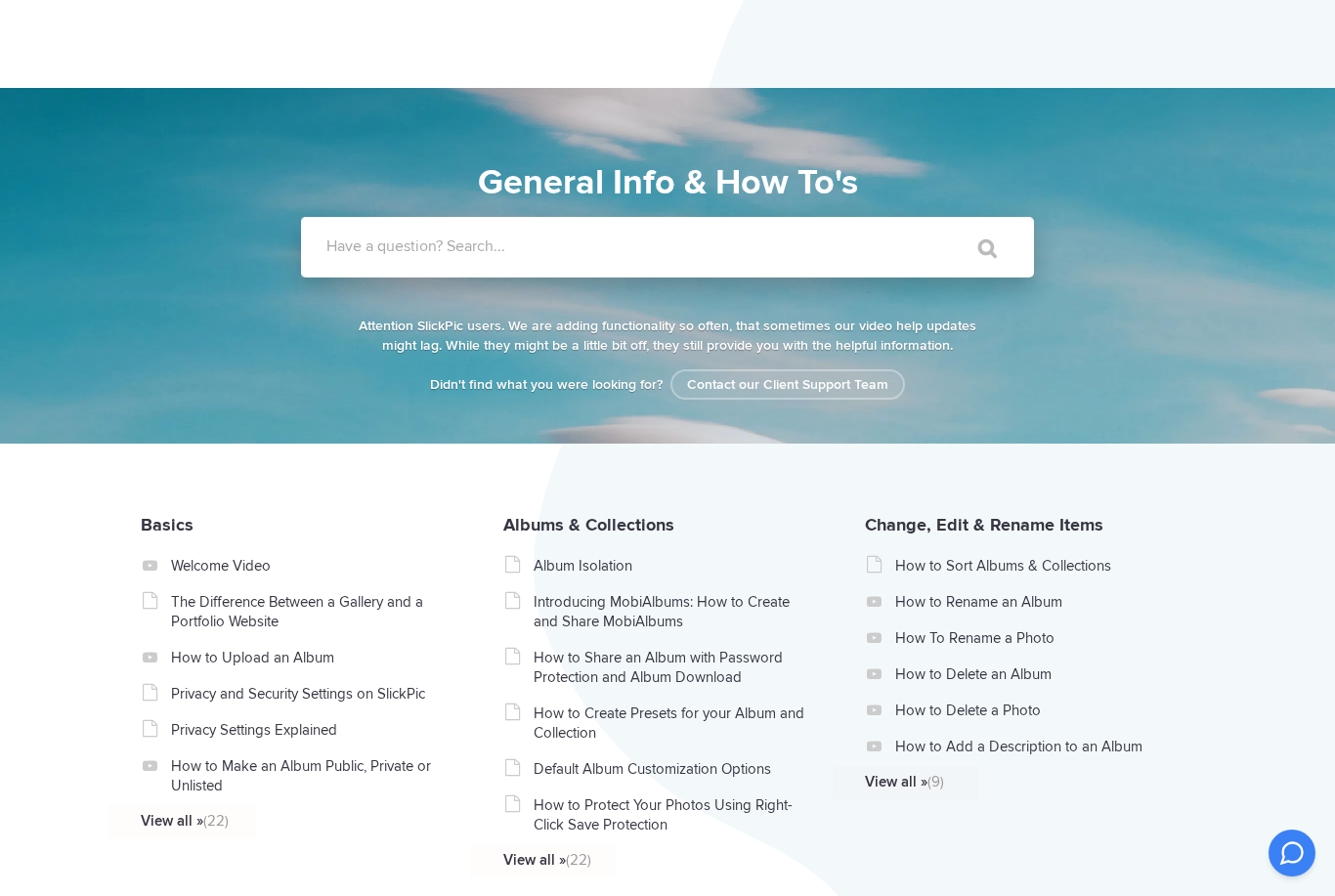
click at [385, 248] on label "Have a question? Search..." at bounding box center [693, 246] width 733 height 20
click at [385, 248] on input "Have a question? Search..." at bounding box center [627, 247] width 653 height 61
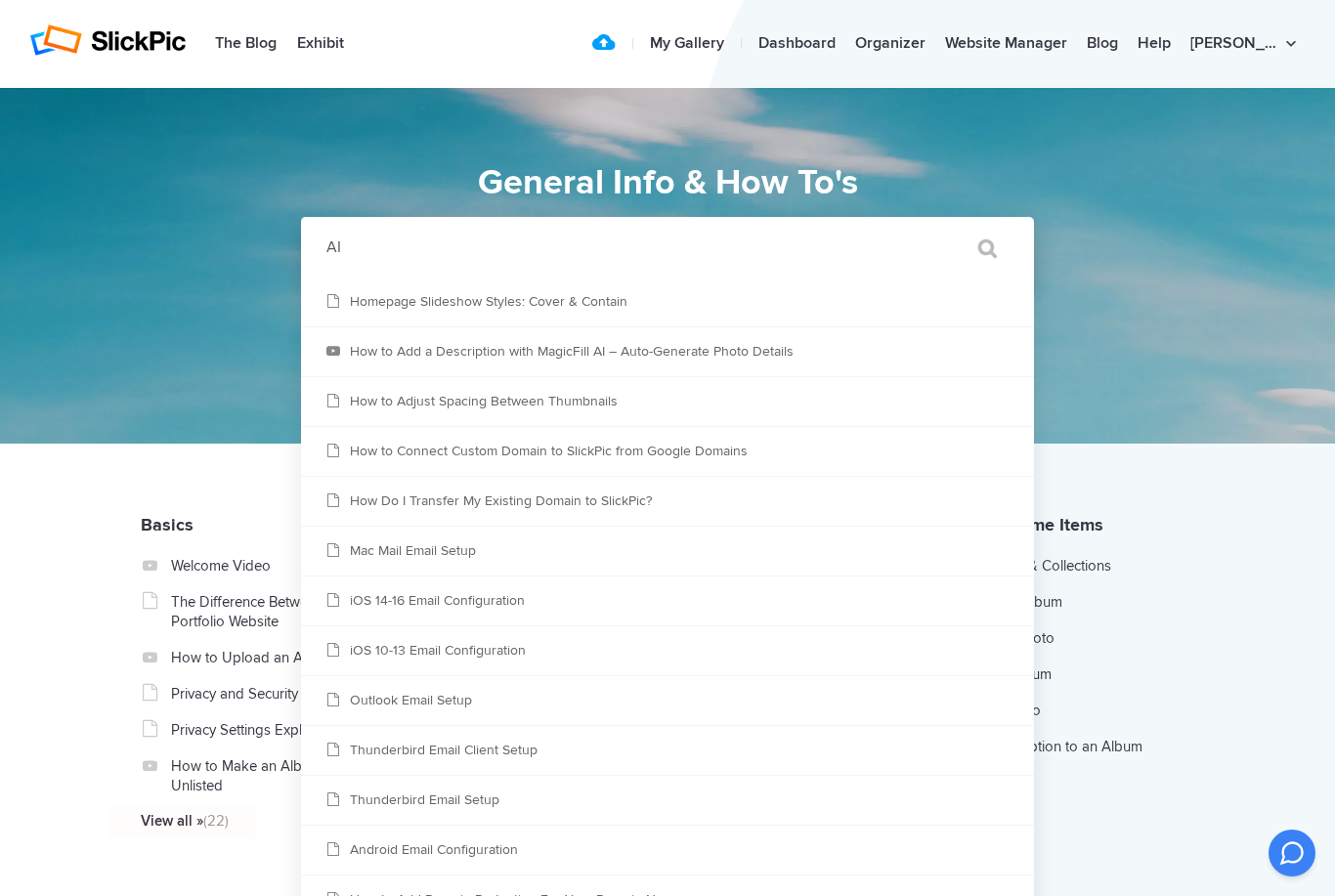
type input "AI"
click at [979, 248] on input "" at bounding box center [978, 248] width 82 height 47
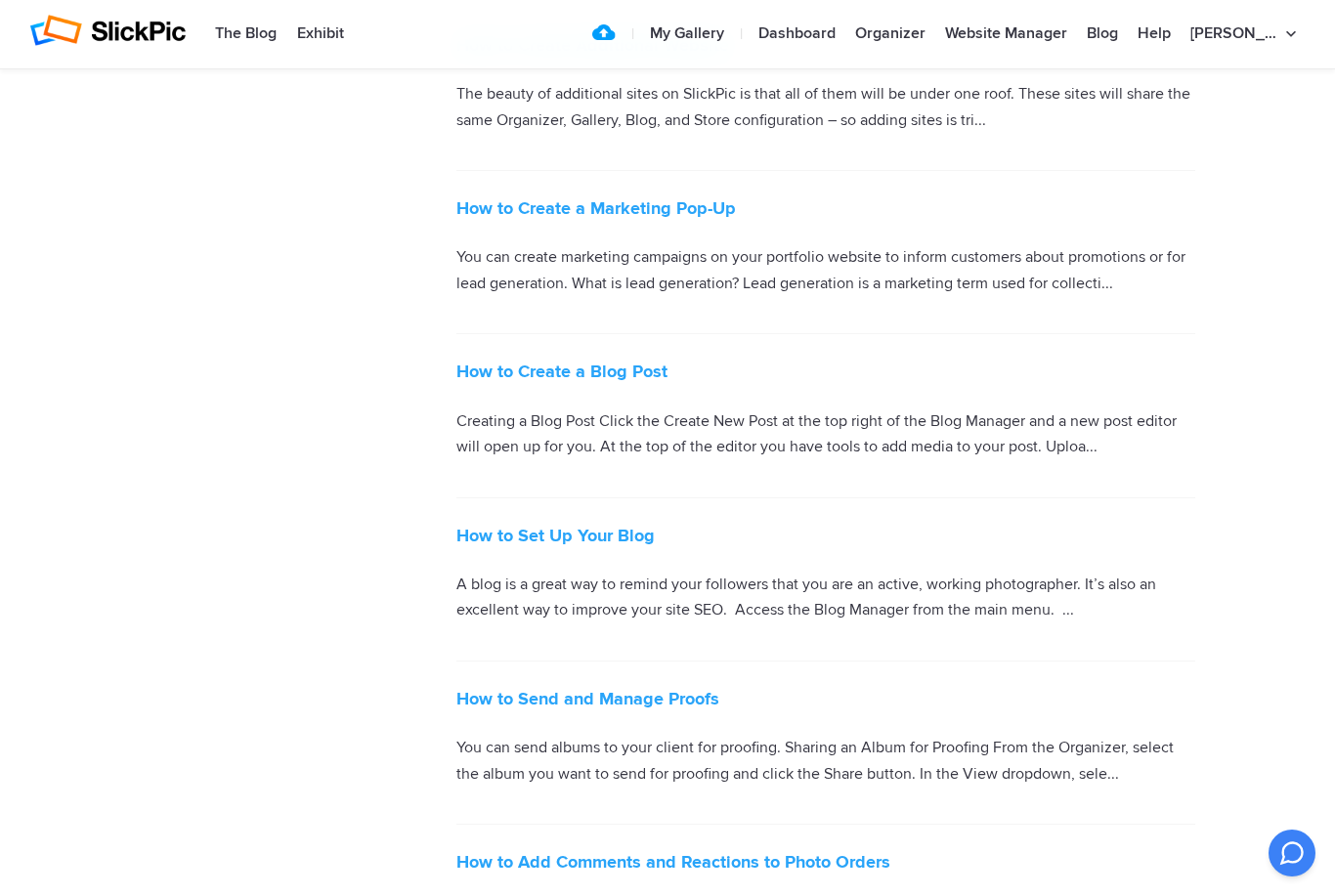
scroll to position [5897, 0]
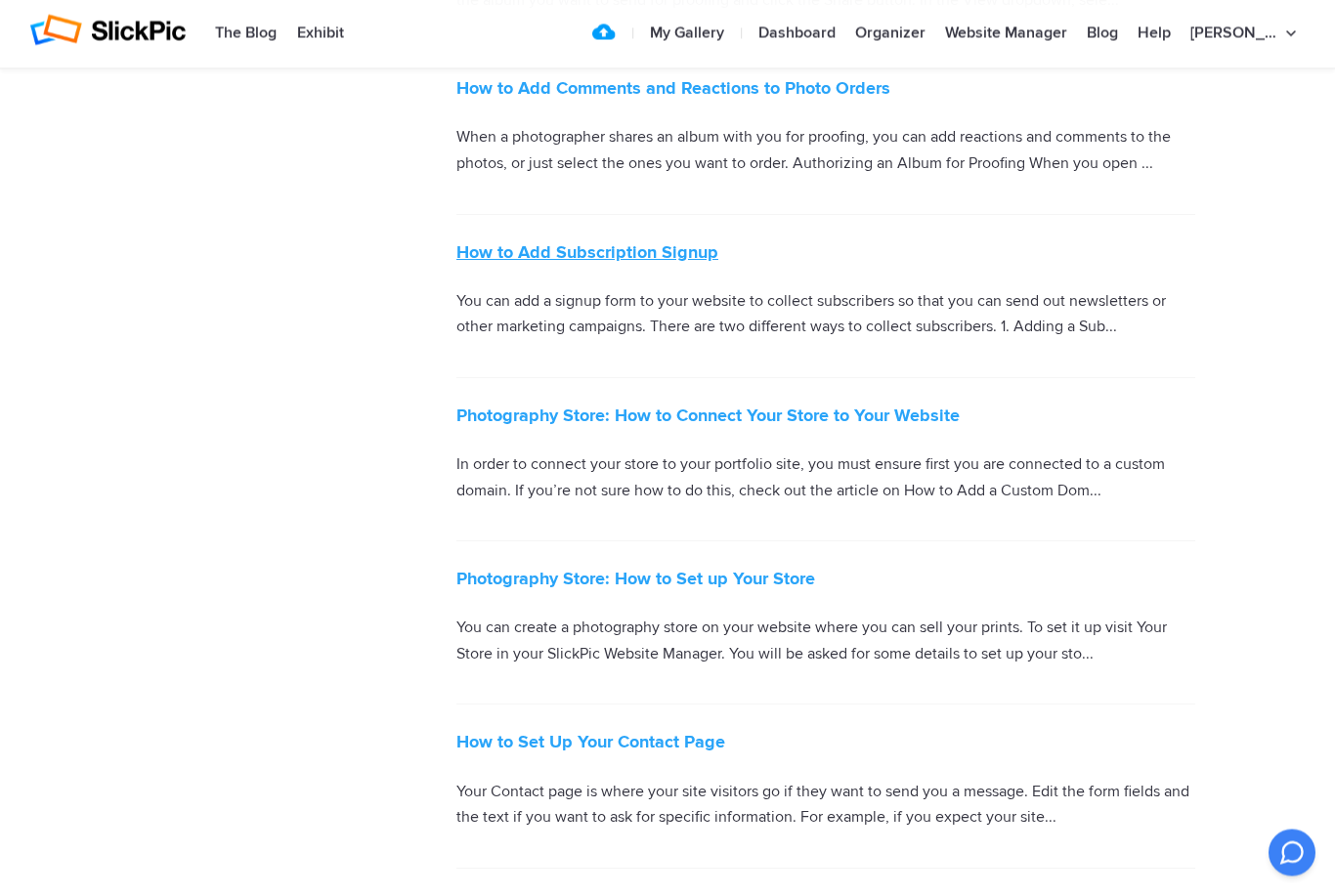
scroll to position [6674, 0]
click at [649, 241] on link "How to Add Subscription Signup" at bounding box center [588, 252] width 262 height 22
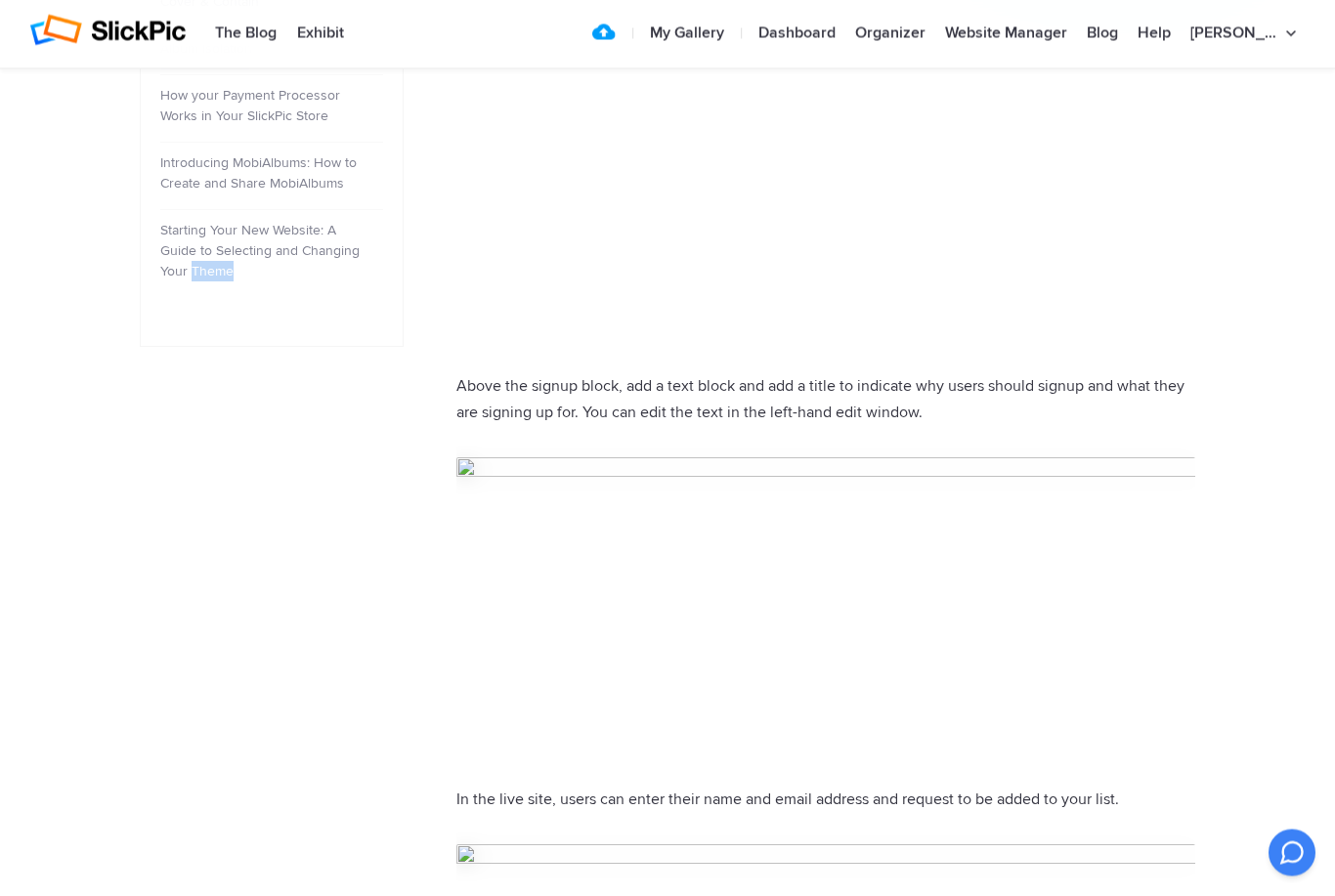
scroll to position [1036, 0]
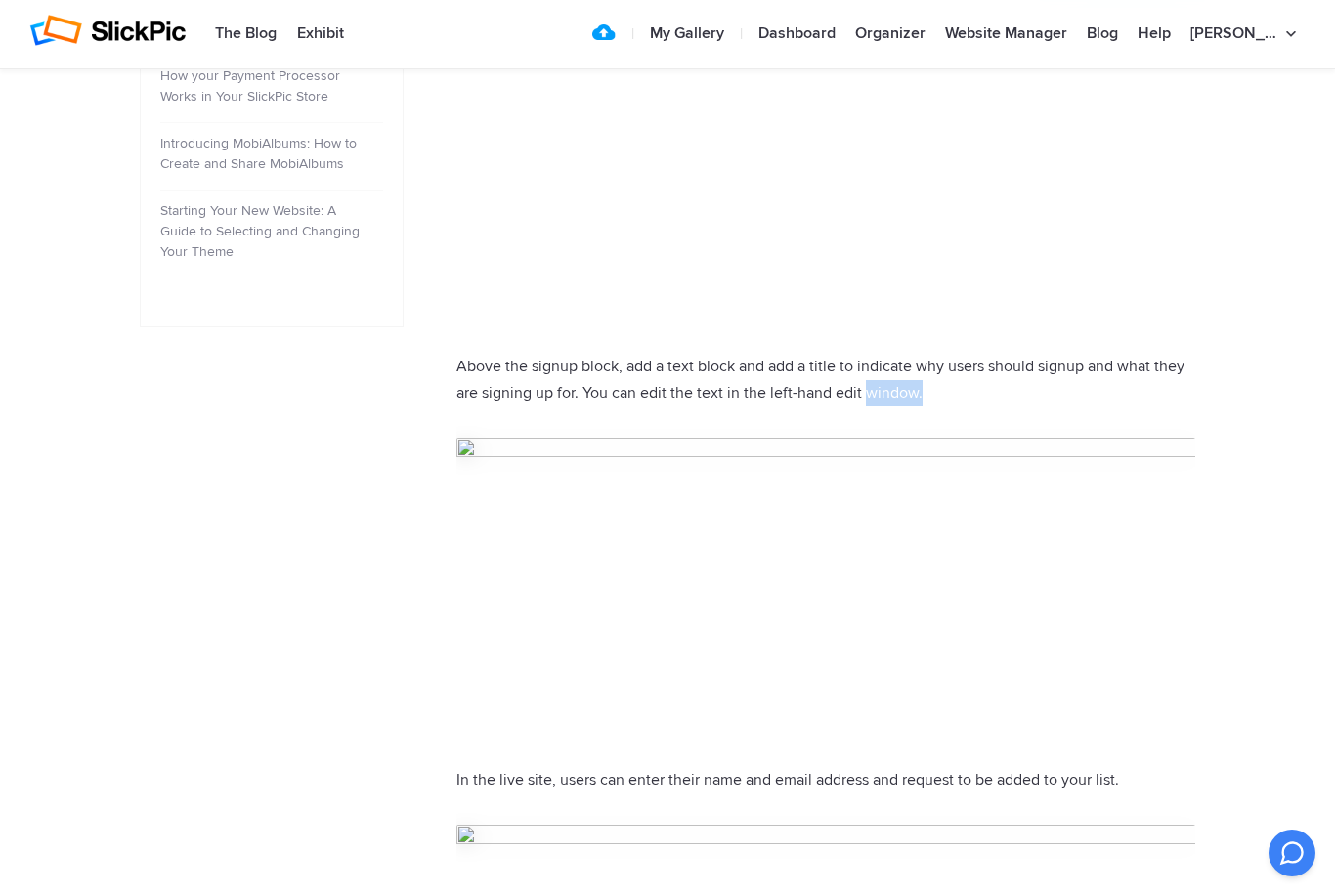
click at [1139, 732] on img at bounding box center [826, 587] width 739 height 298
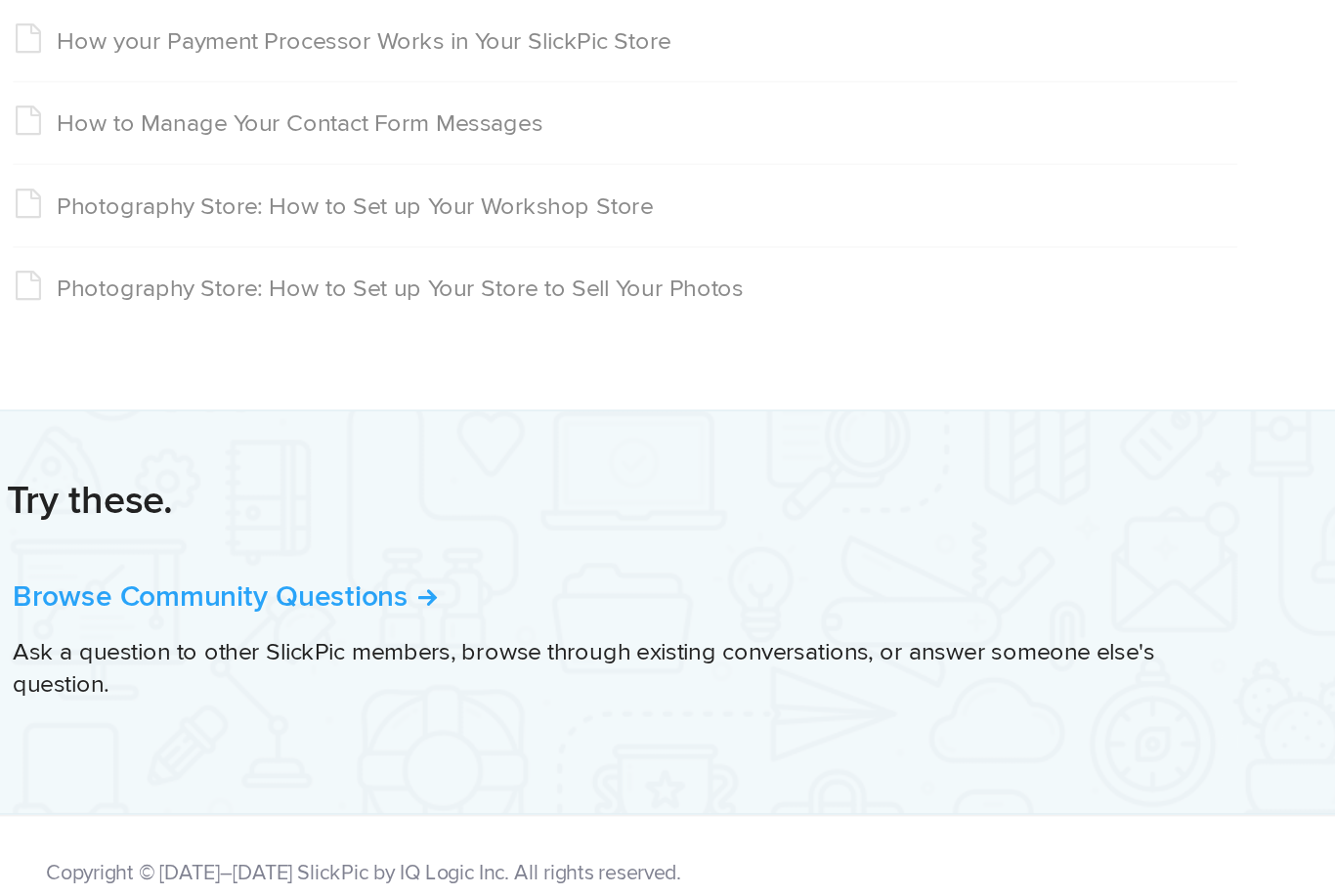
scroll to position [3180, 0]
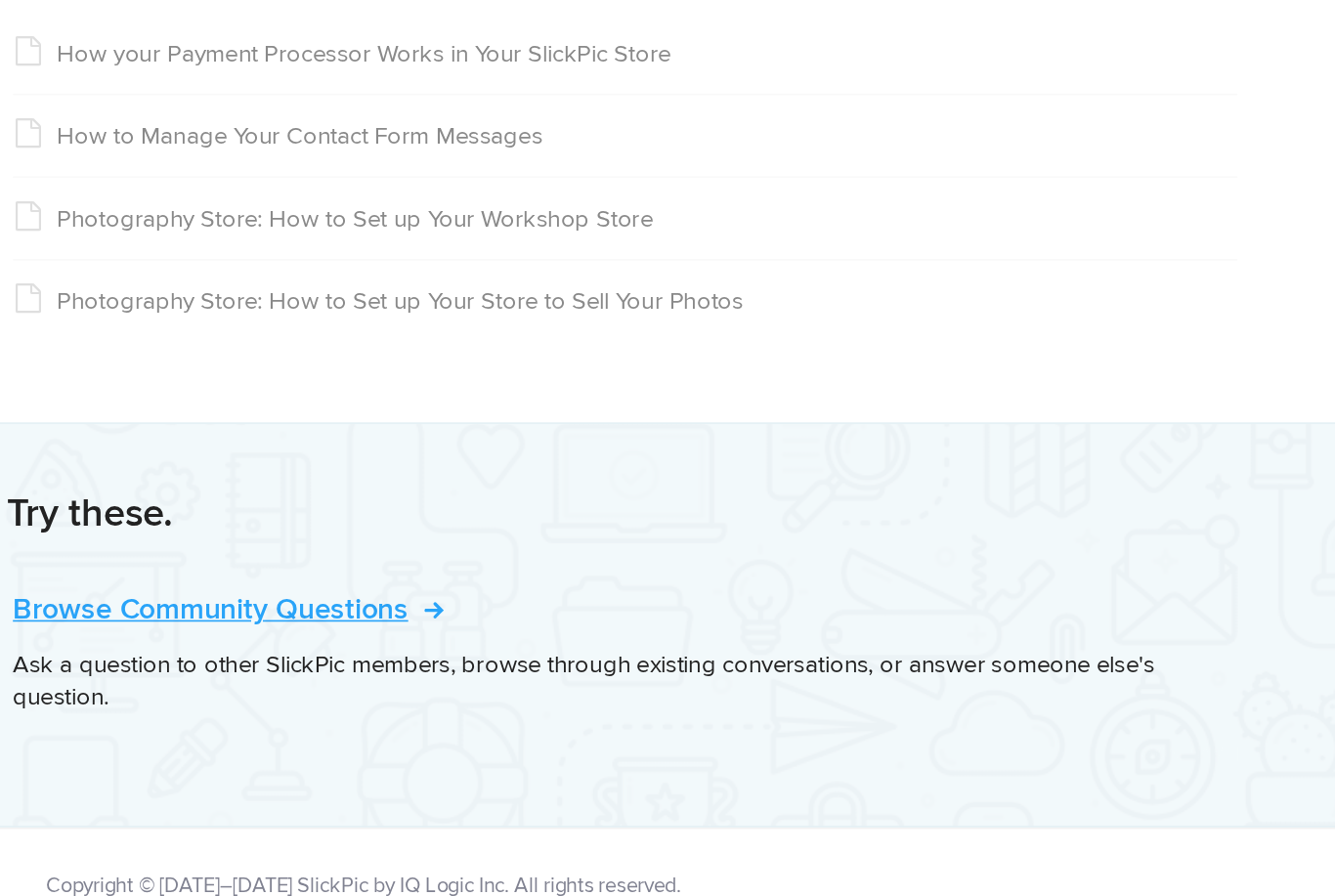
click at [457, 684] on link "Browse Community Questions" at bounding box center [585, 695] width 256 height 22
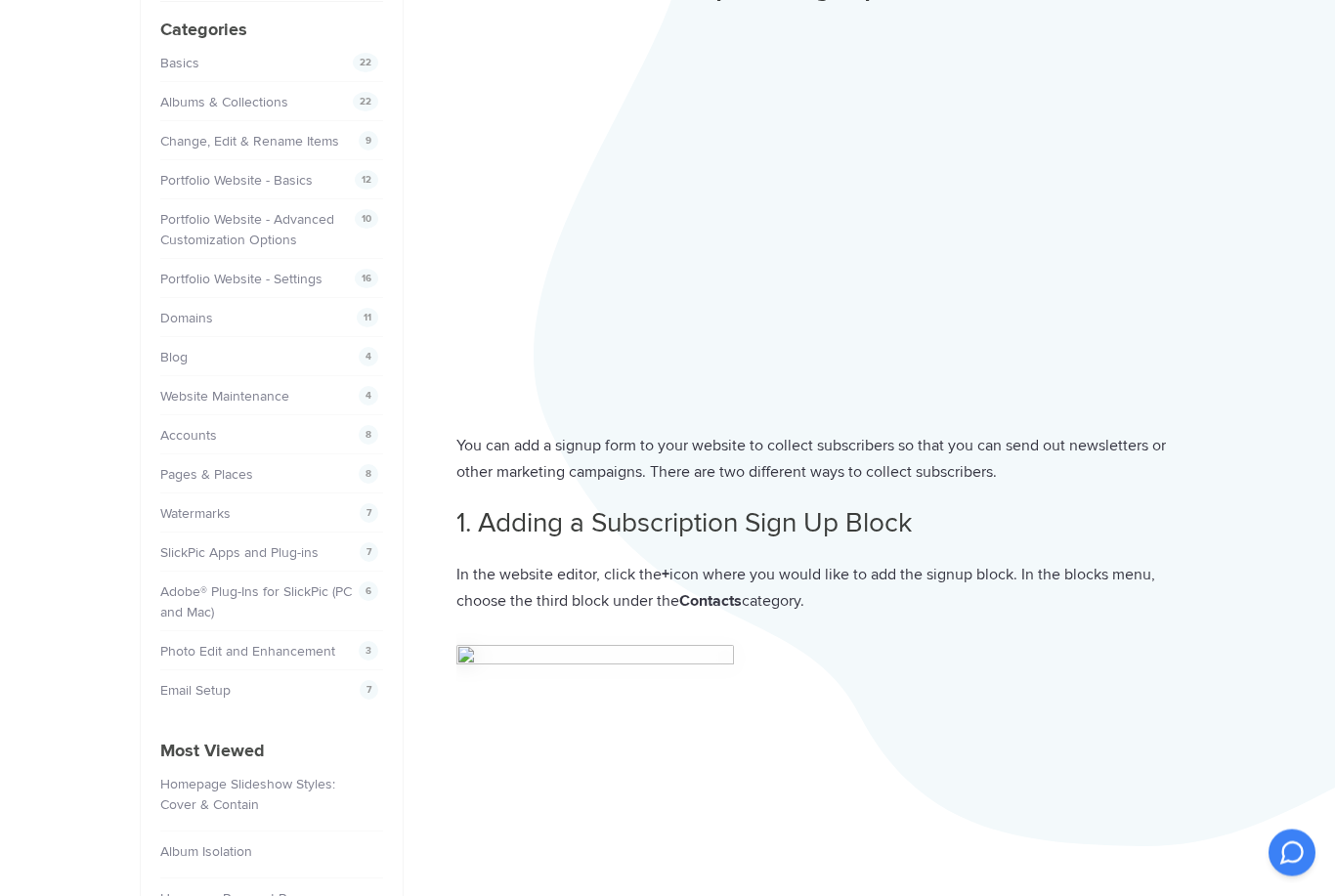
scroll to position [214, 0]
click at [173, 544] on link "SlickPic Apps and Plug-ins" at bounding box center [242, 551] width 159 height 17
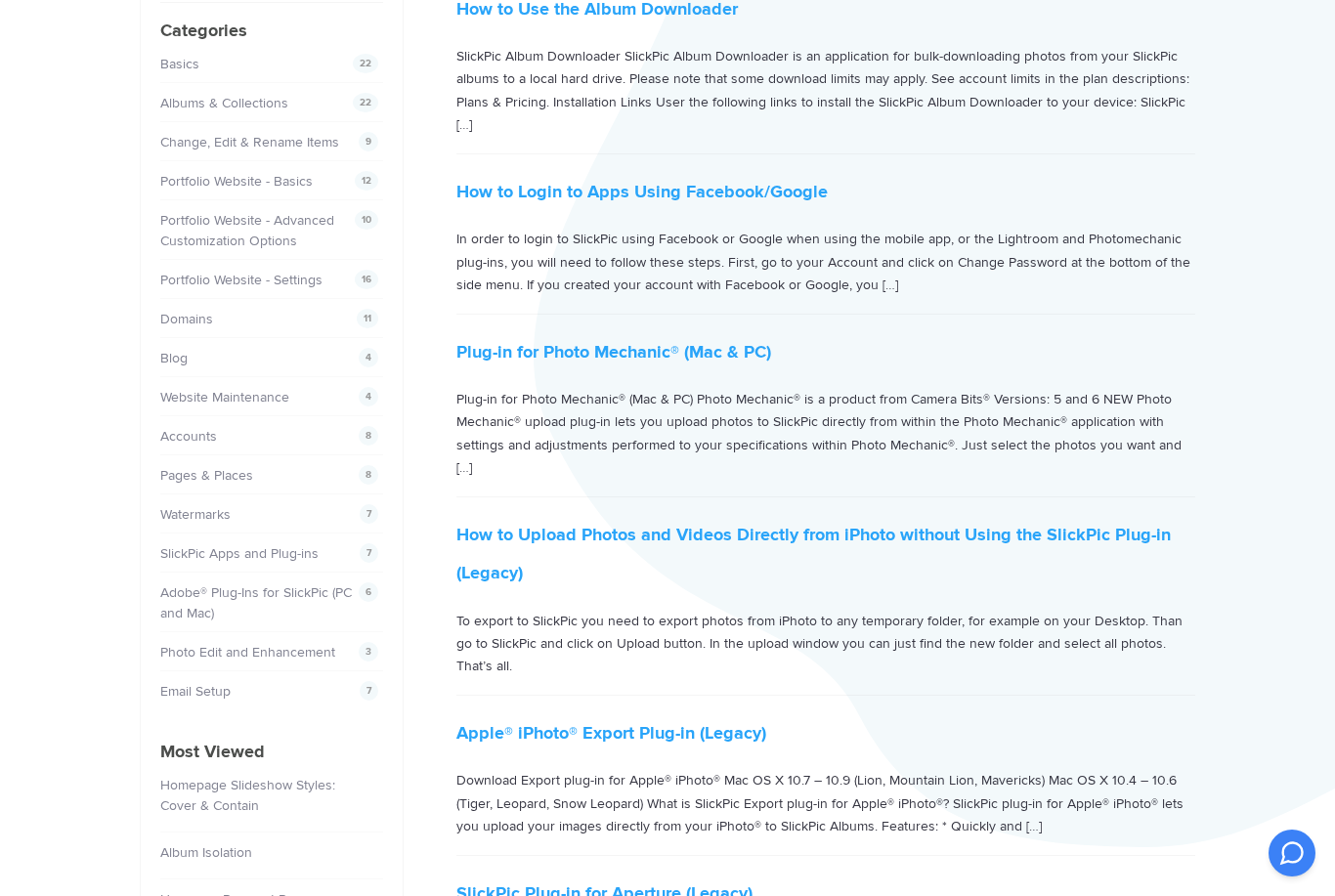
scroll to position [211, 0]
click at [157, 265] on aside "Help Center Categories 22 Basics 22 Albums & Collections 9 Change, Edit & Renam…" at bounding box center [272, 542] width 264 height 1222
click at [163, 282] on link "Portfolio Website - Settings" at bounding box center [244, 281] width 162 height 17
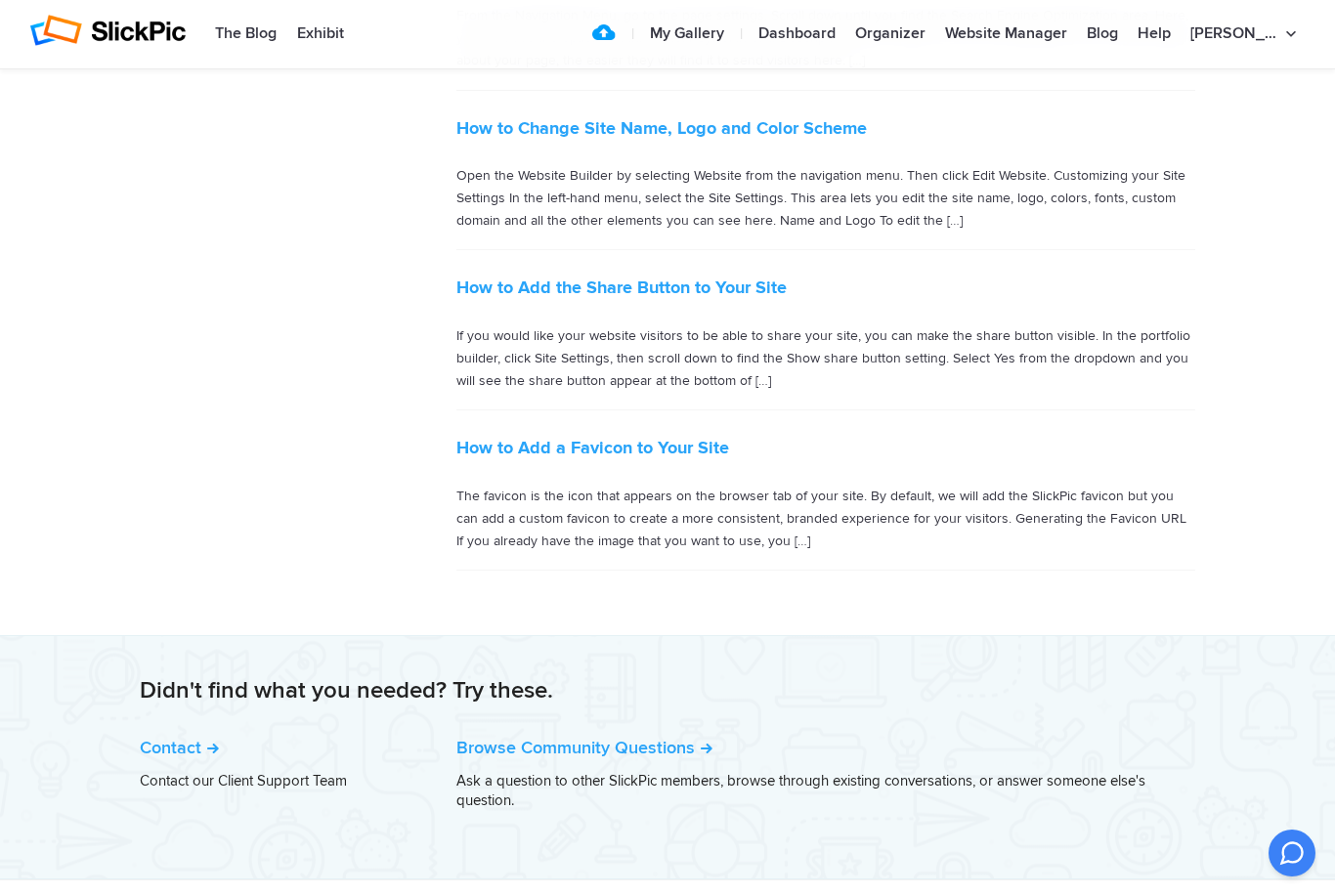
scroll to position [2177, 0]
click at [688, 436] on link "How to Add a Favicon to Your Site" at bounding box center [593, 447] width 273 height 22
